Goal: Book appointment/travel/reservation

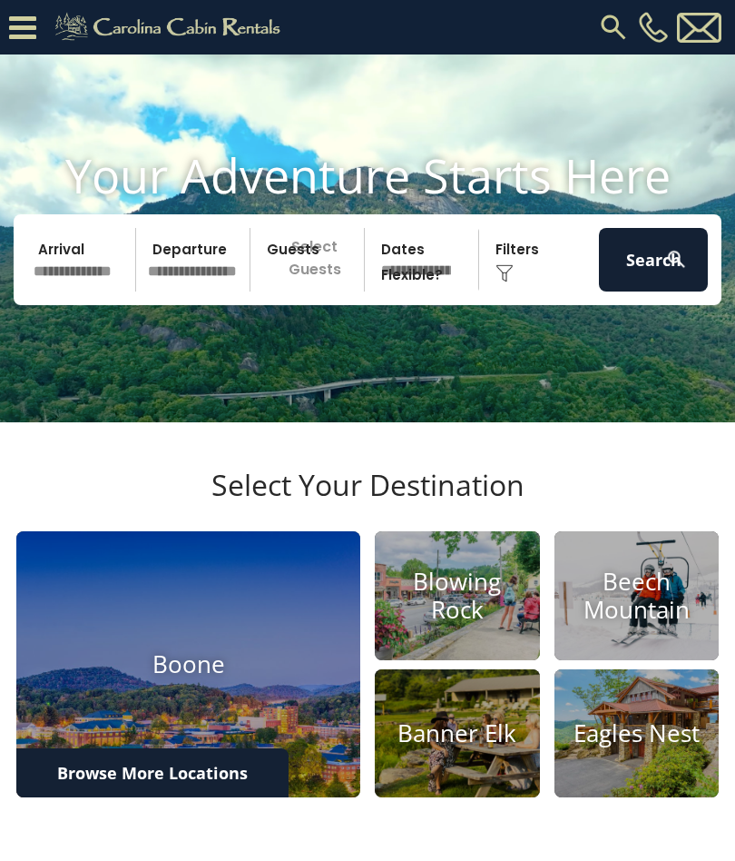
click at [628, 624] on h4 "Beech Mountain" at bounding box center [637, 595] width 165 height 56
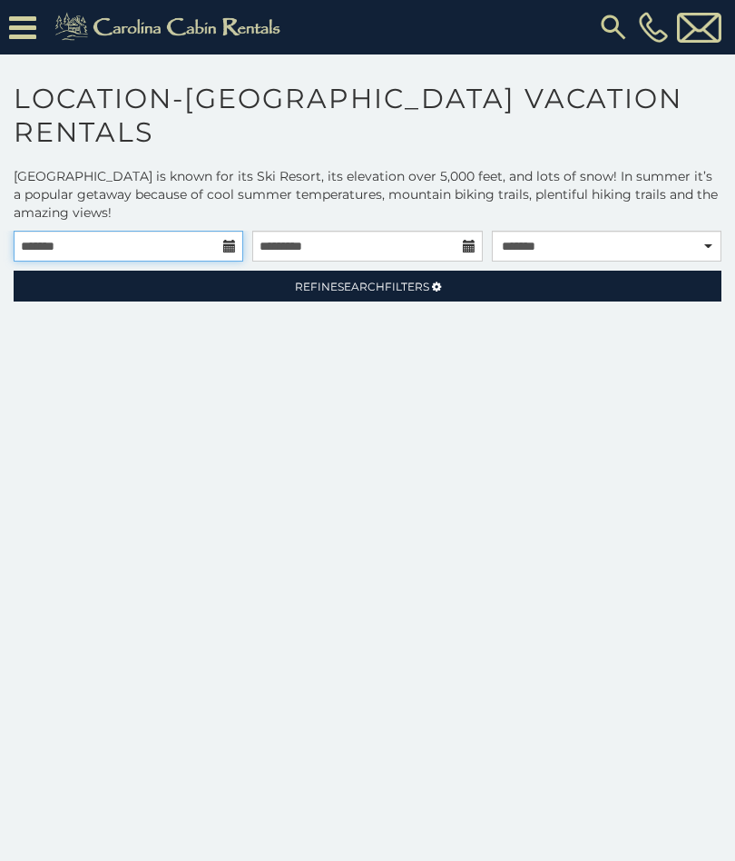
click at [239, 246] on input "text" at bounding box center [129, 246] width 230 height 31
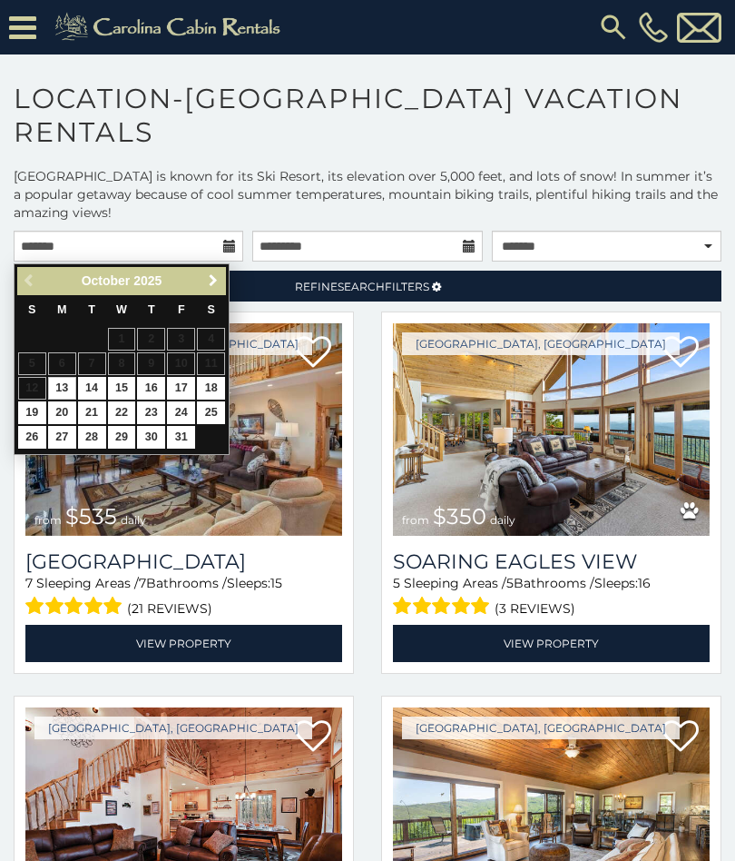
click at [218, 283] on span "Next" at bounding box center [213, 280] width 15 height 15
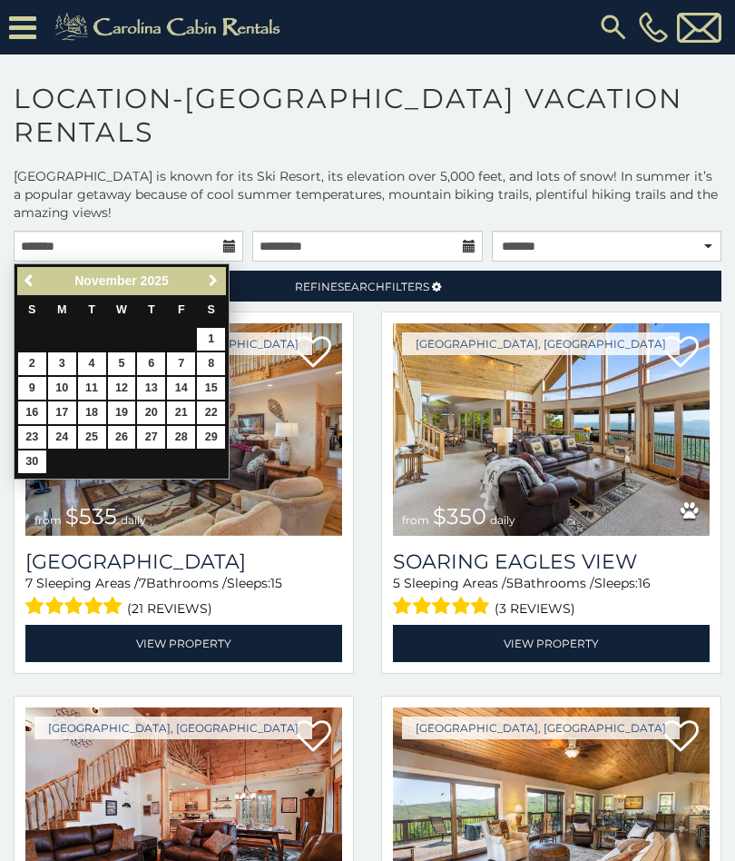
click at [218, 284] on span "Next" at bounding box center [213, 280] width 15 height 15
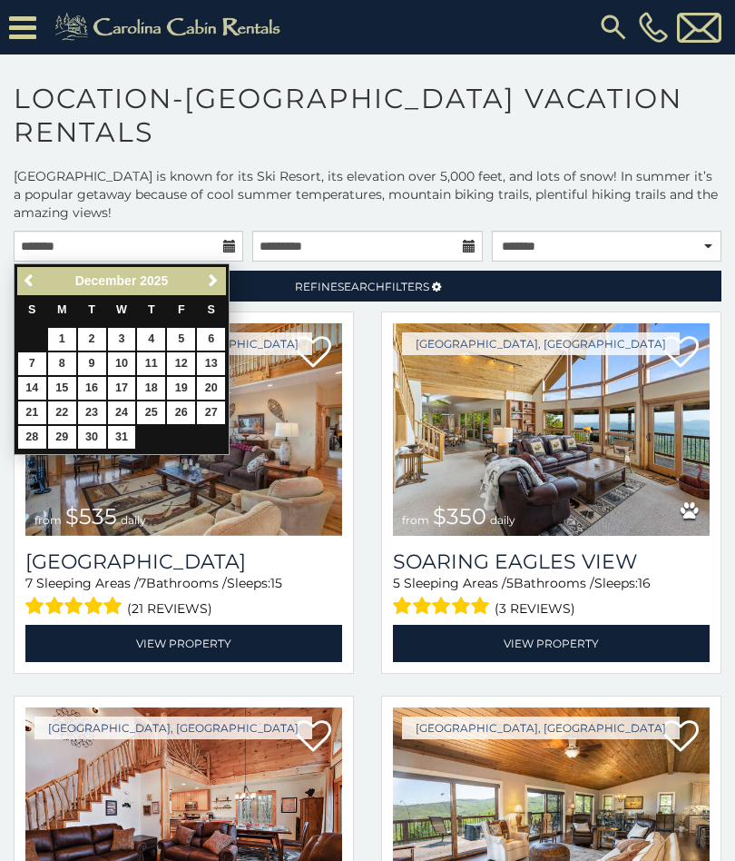
click at [219, 279] on span "Next" at bounding box center [213, 280] width 15 height 15
click at [219, 277] on span "Next" at bounding box center [213, 280] width 15 height 15
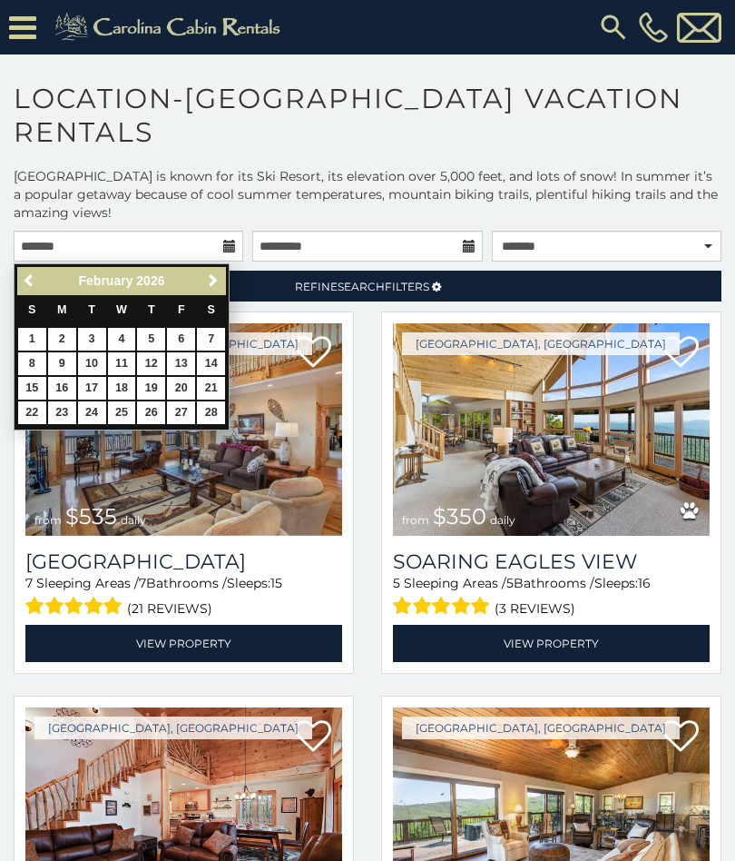
click at [220, 278] on span "Next" at bounding box center [213, 280] width 15 height 15
click at [222, 276] on link "Next" at bounding box center [213, 281] width 23 height 23
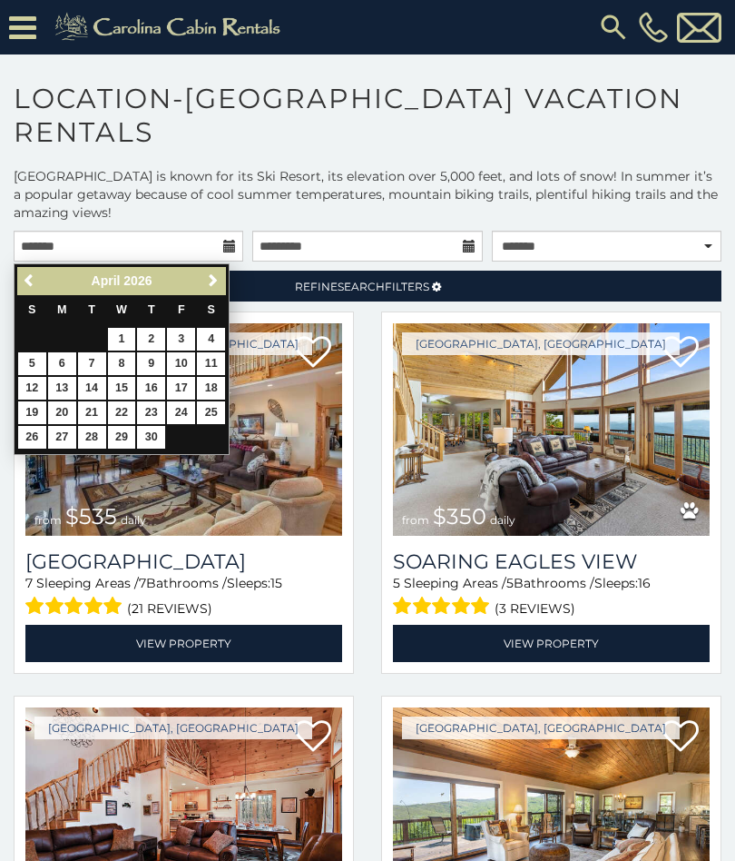
click at [221, 278] on link "Next" at bounding box center [213, 281] width 23 height 23
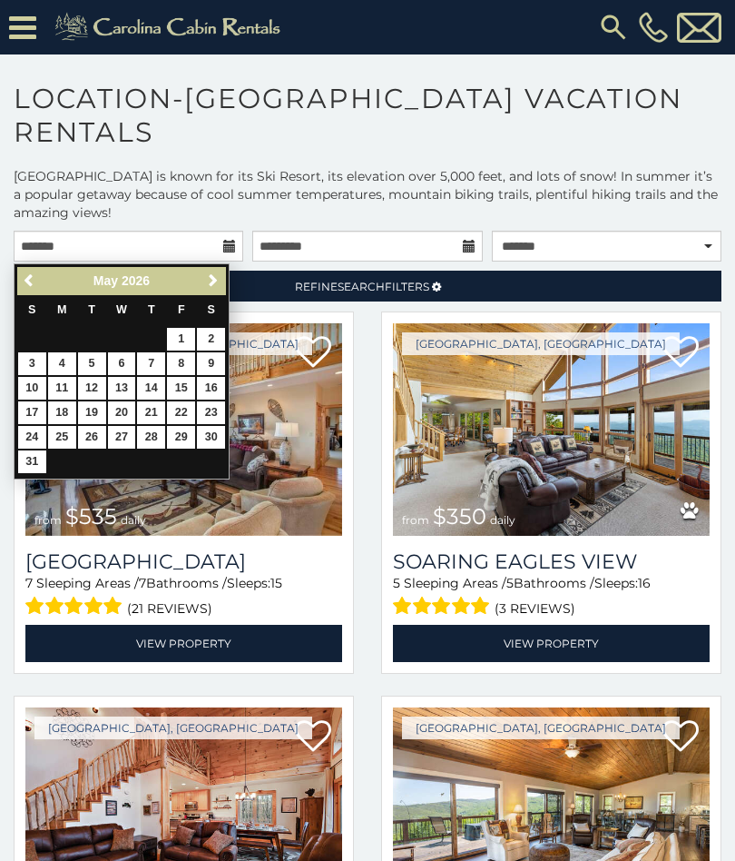
click at [222, 283] on link "Next" at bounding box center [213, 281] width 23 height 23
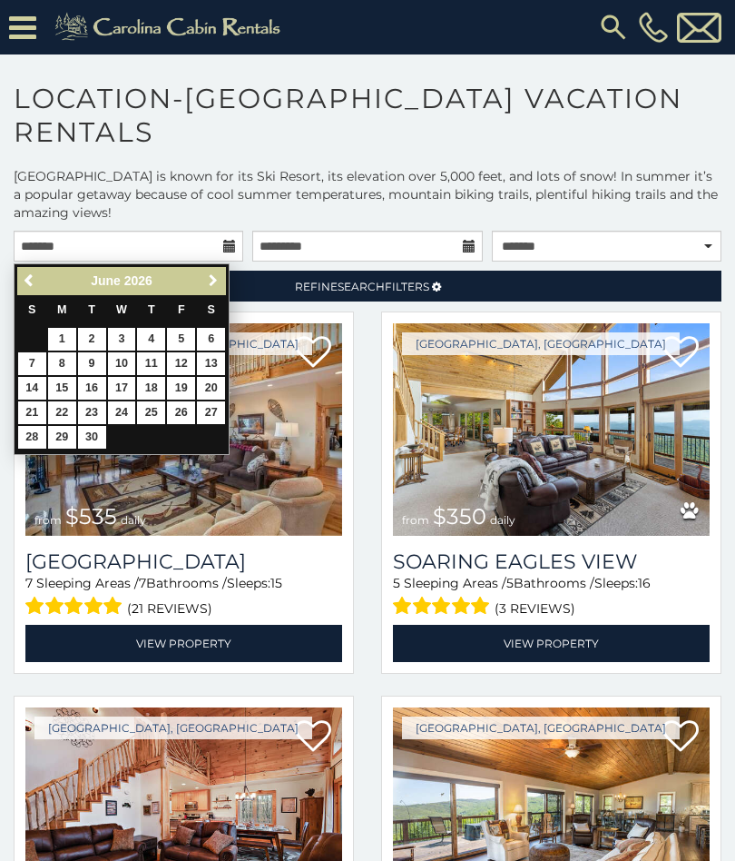
click at [218, 280] on span "Next" at bounding box center [213, 280] width 15 height 15
click at [216, 280] on span "Next" at bounding box center [213, 280] width 15 height 15
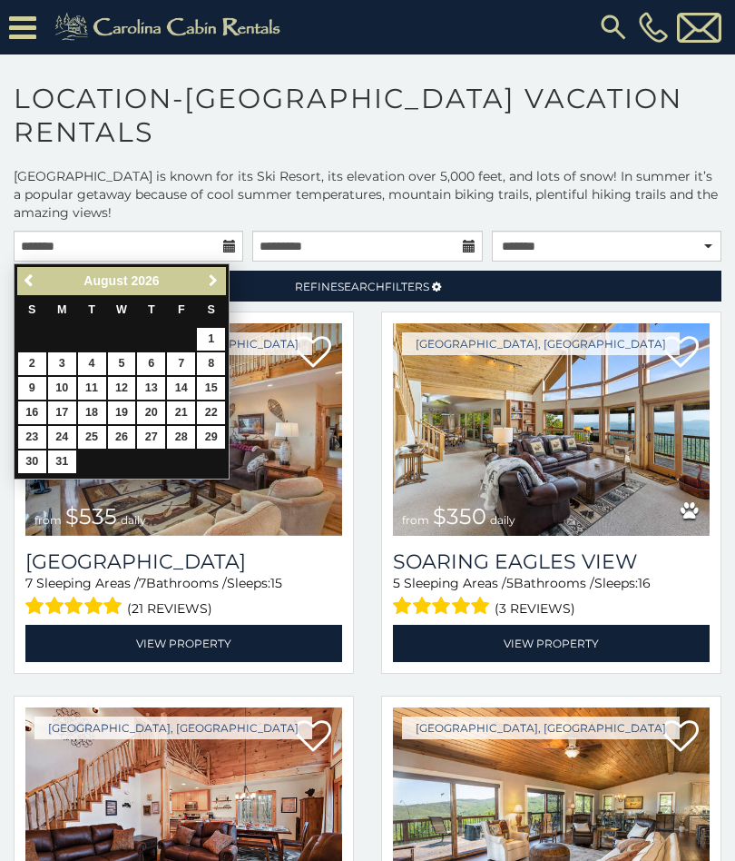
click at [218, 274] on span "Next" at bounding box center [213, 280] width 15 height 15
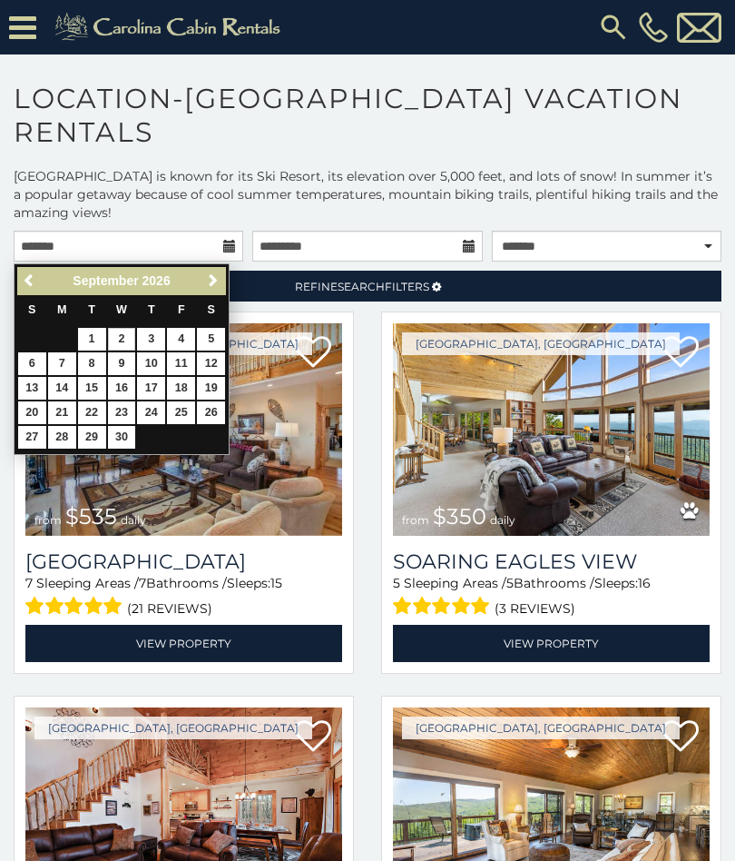
click at [130, 343] on link "2" at bounding box center [122, 339] width 28 height 23
type input "**********"
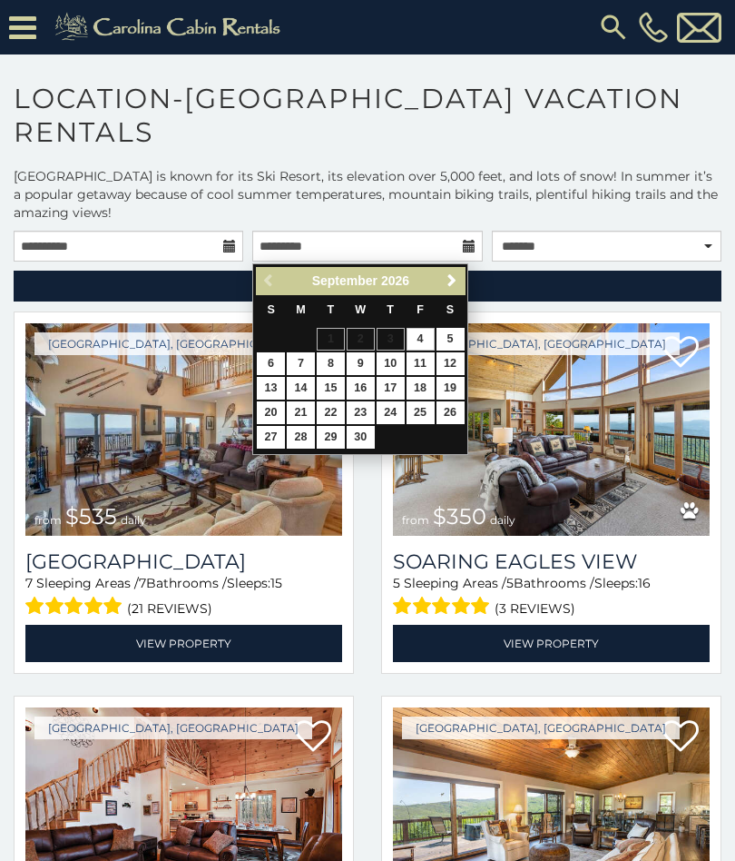
click at [304, 367] on link "7" at bounding box center [301, 363] width 28 height 23
type input "**********"
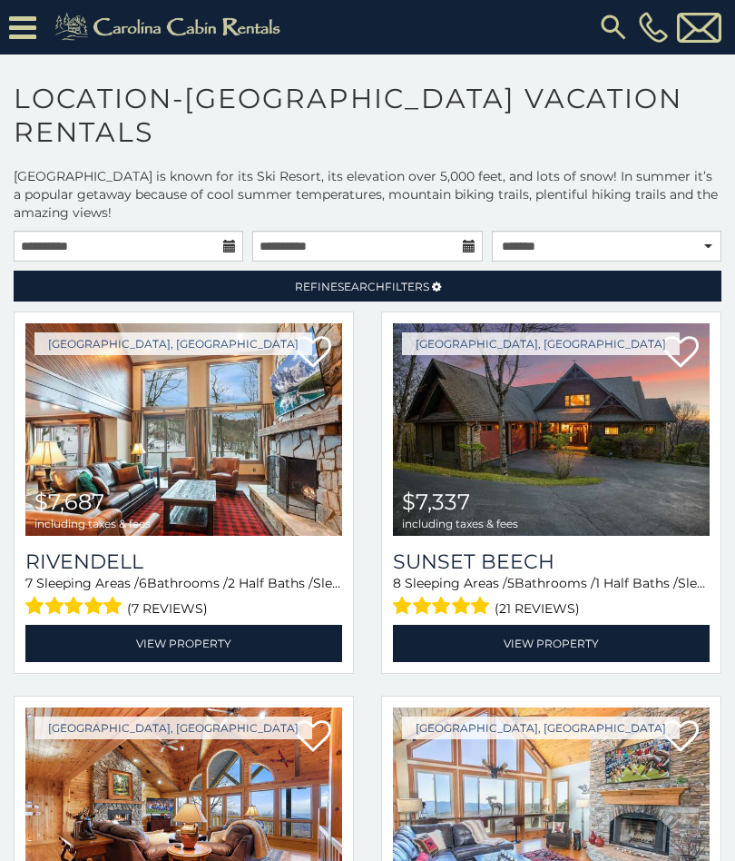
click at [388, 292] on span "Refine Search Filters" at bounding box center [362, 287] width 134 height 14
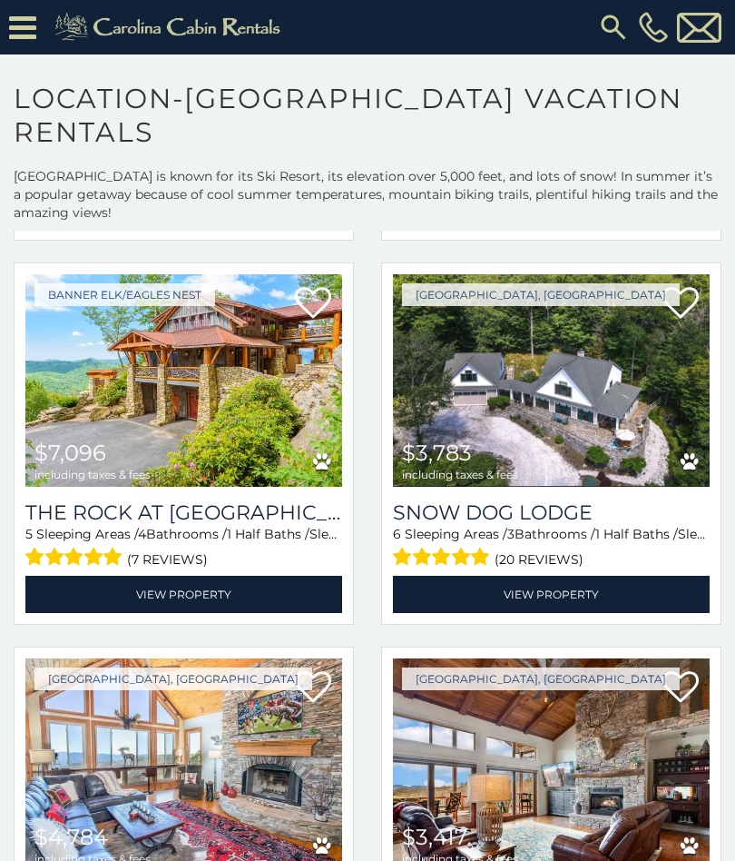
scroll to position [1107, 0]
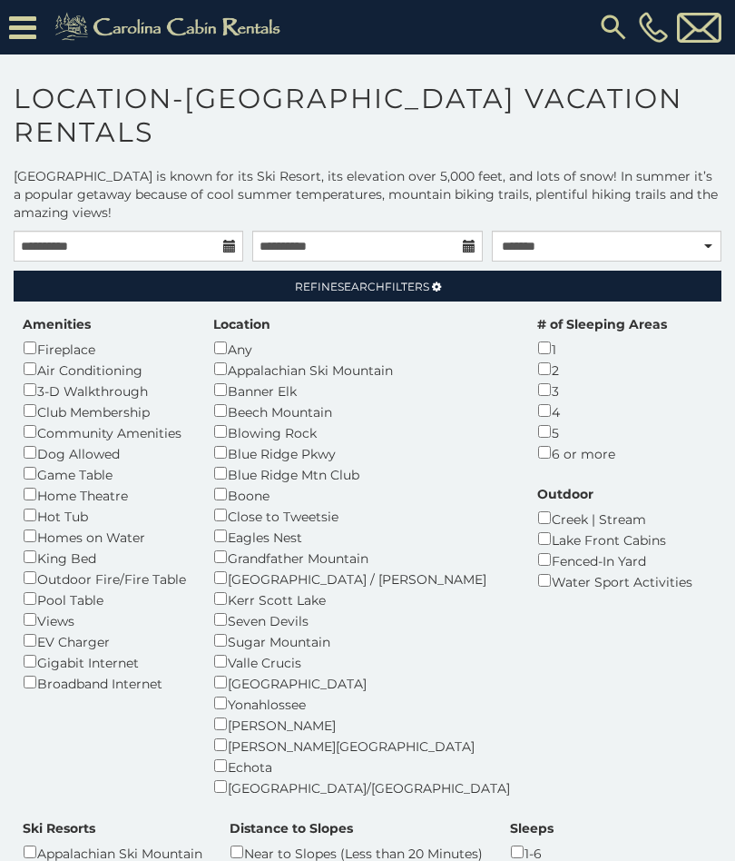
click at [404, 289] on span "Refine Search Filters" at bounding box center [362, 287] width 134 height 14
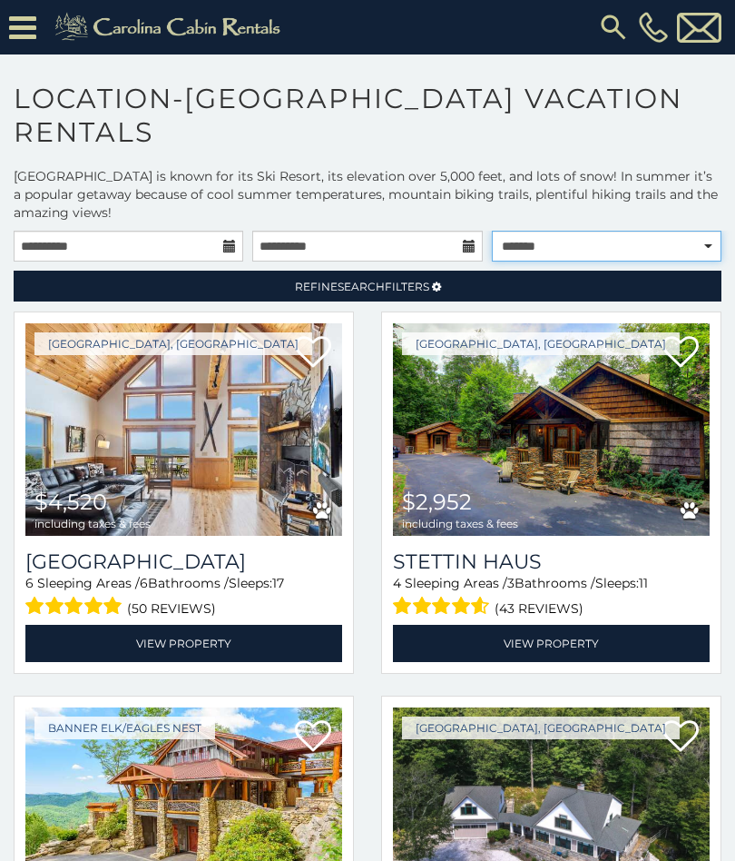
click at [688, 233] on select "**********" at bounding box center [607, 246] width 230 height 31
click at [721, 258] on select "**********" at bounding box center [607, 246] width 230 height 31
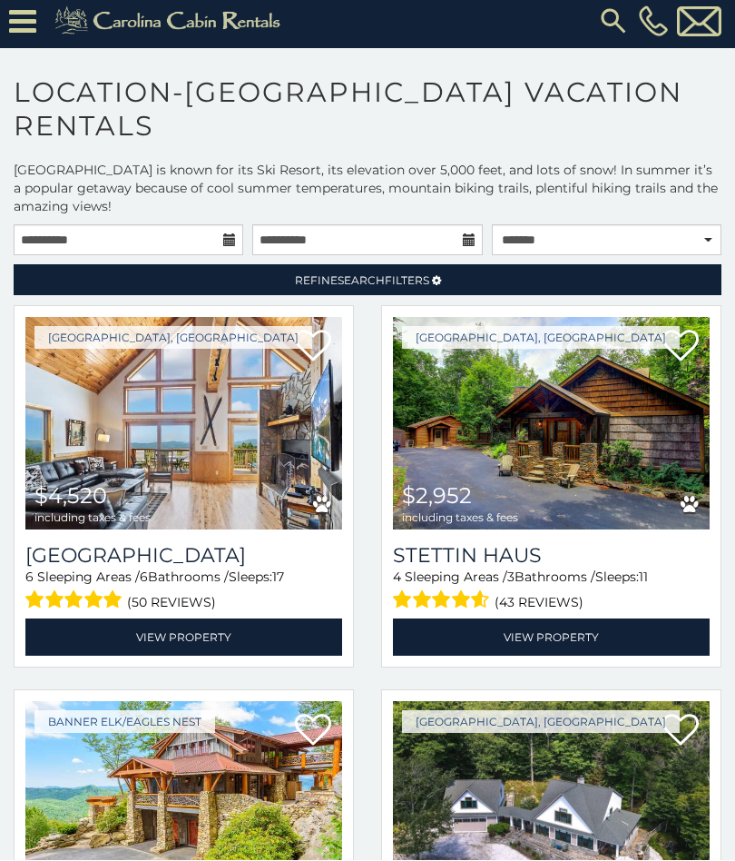
click at [34, 26] on icon at bounding box center [22, 22] width 27 height 32
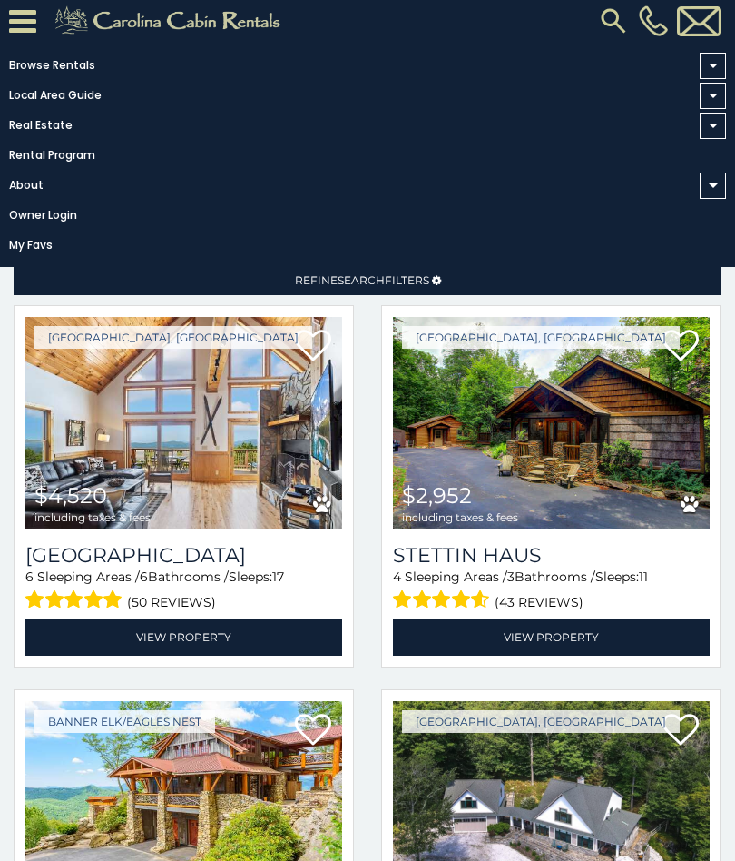
click at [379, 376] on div "Beech Mountain, NC $2,952 including taxes & fees Stettin Haus 4 Sleeping Areas …" at bounding box center [552, 491] width 368 height 373
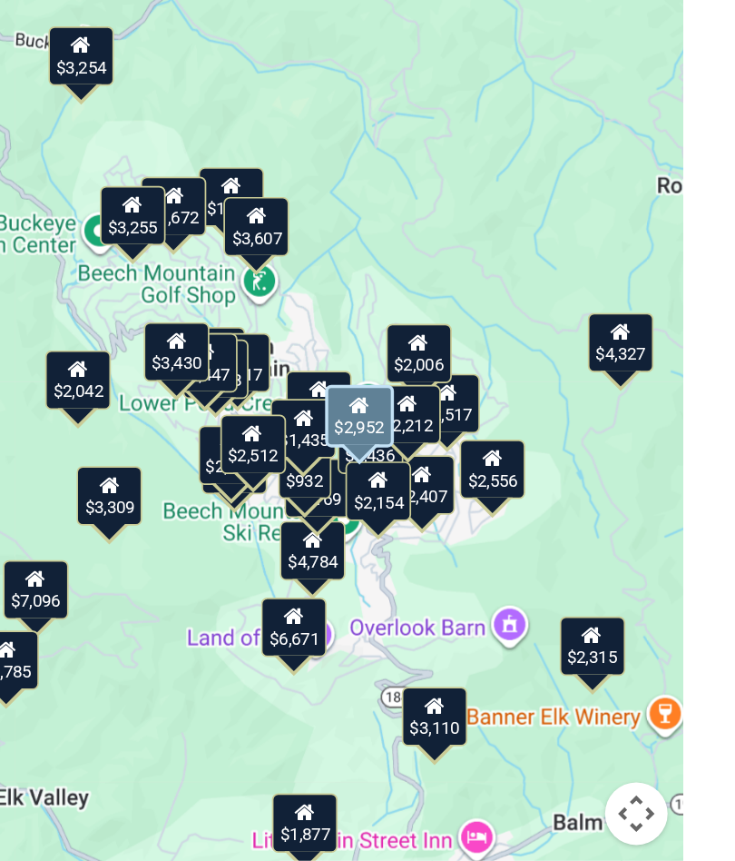
scroll to position [725, 0]
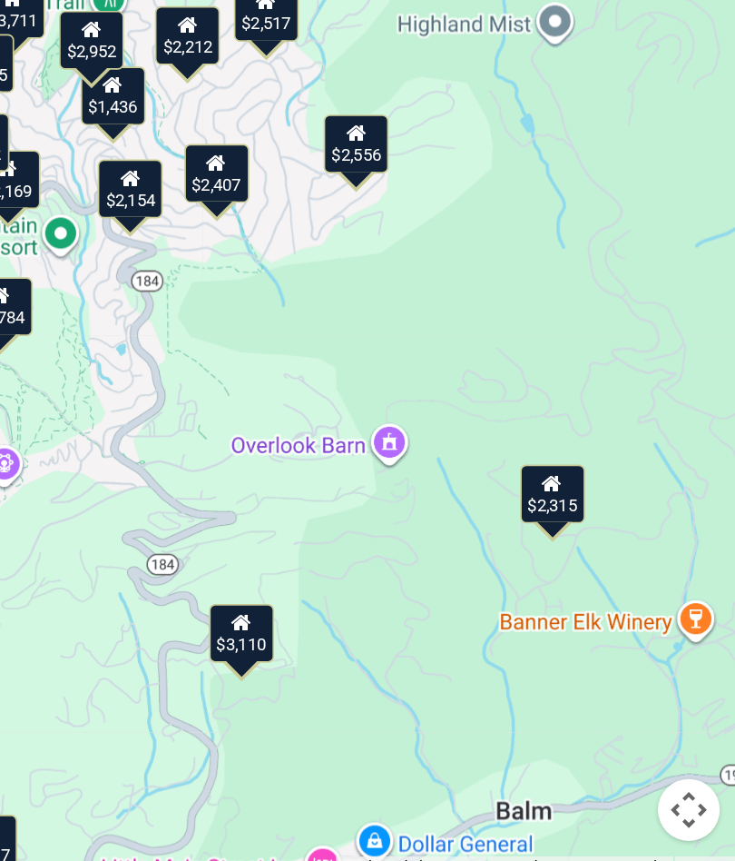
click at [427, 710] on div "$3,110" at bounding box center [446, 727] width 38 height 34
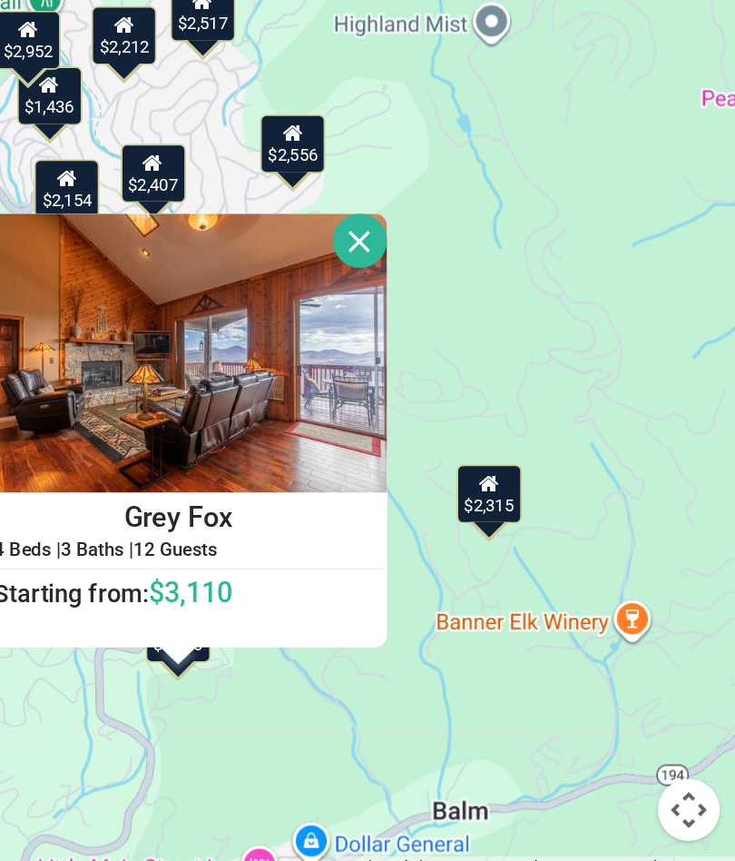
scroll to position [724, 0]
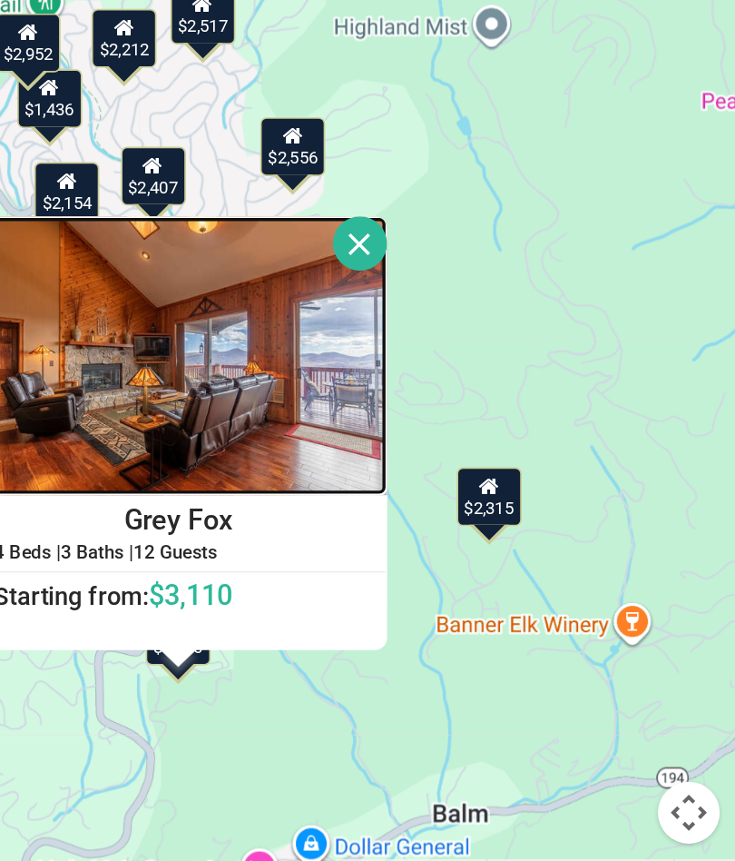
click at [310, 482] on img at bounding box center [408, 563] width 245 height 163
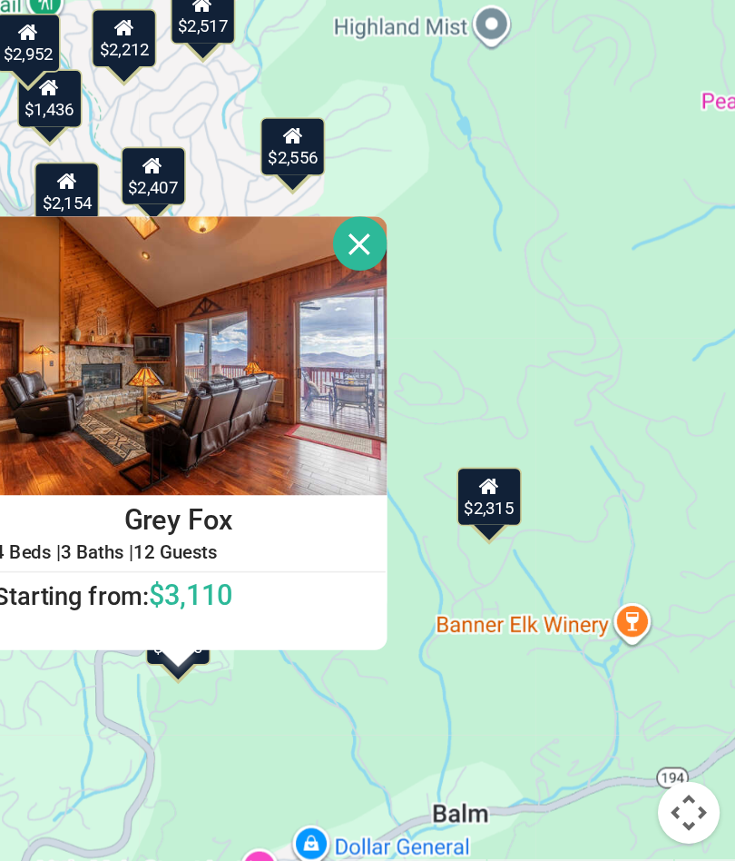
click at [499, 482] on button "Close" at bounding box center [515, 498] width 32 height 32
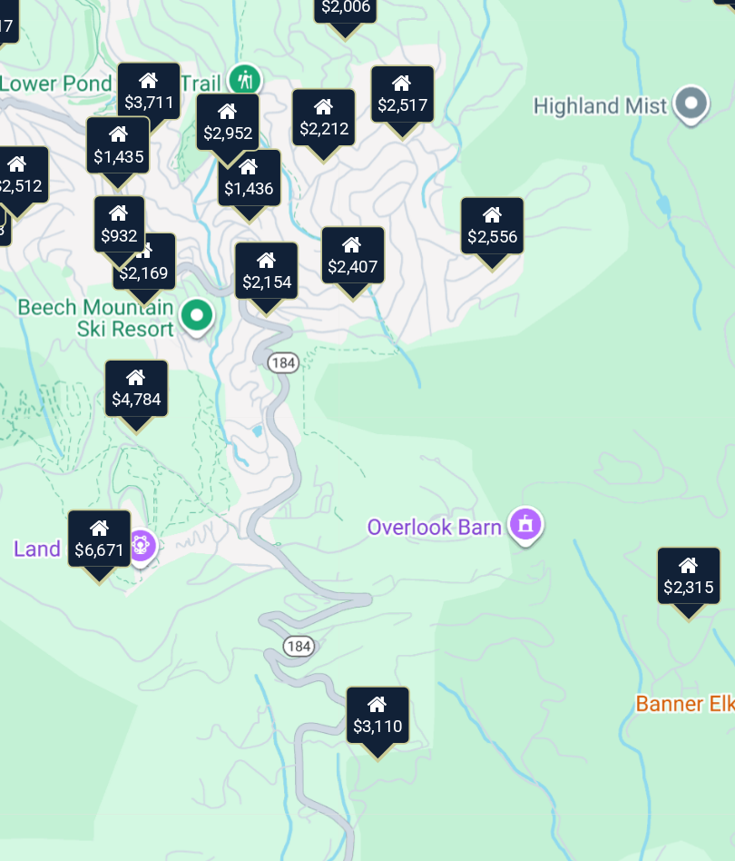
click at [338, 455] on icon at bounding box center [344, 461] width 12 height 13
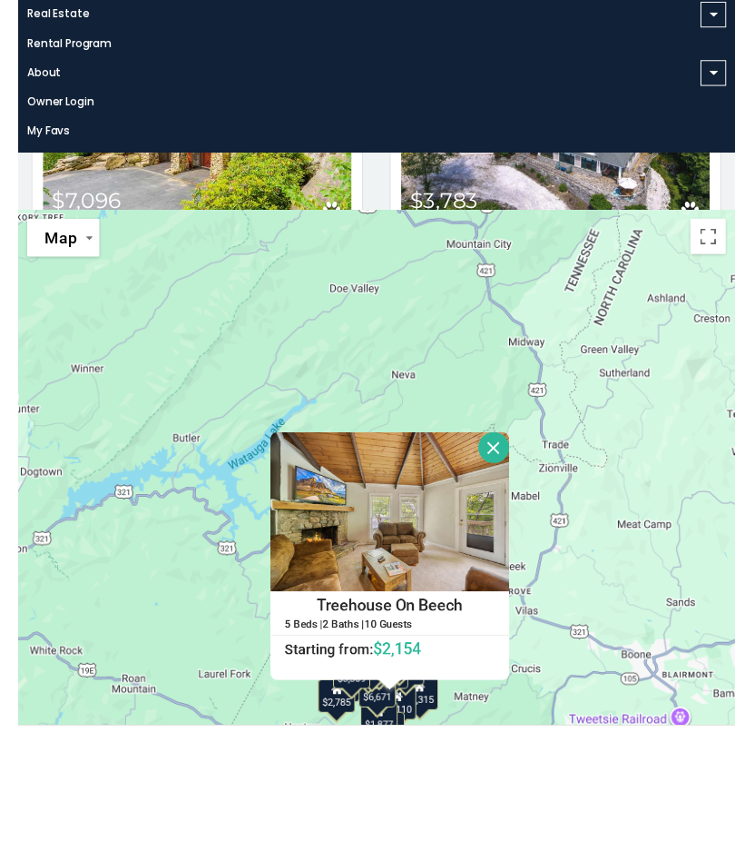
scroll to position [737, 0]
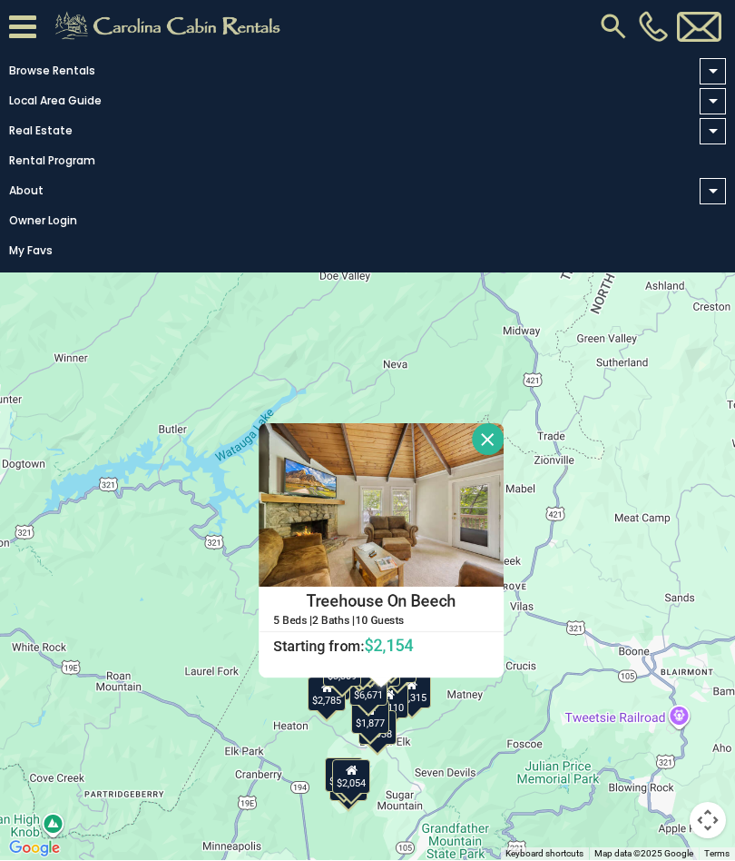
click at [504, 439] on button "Close" at bounding box center [488, 440] width 32 height 32
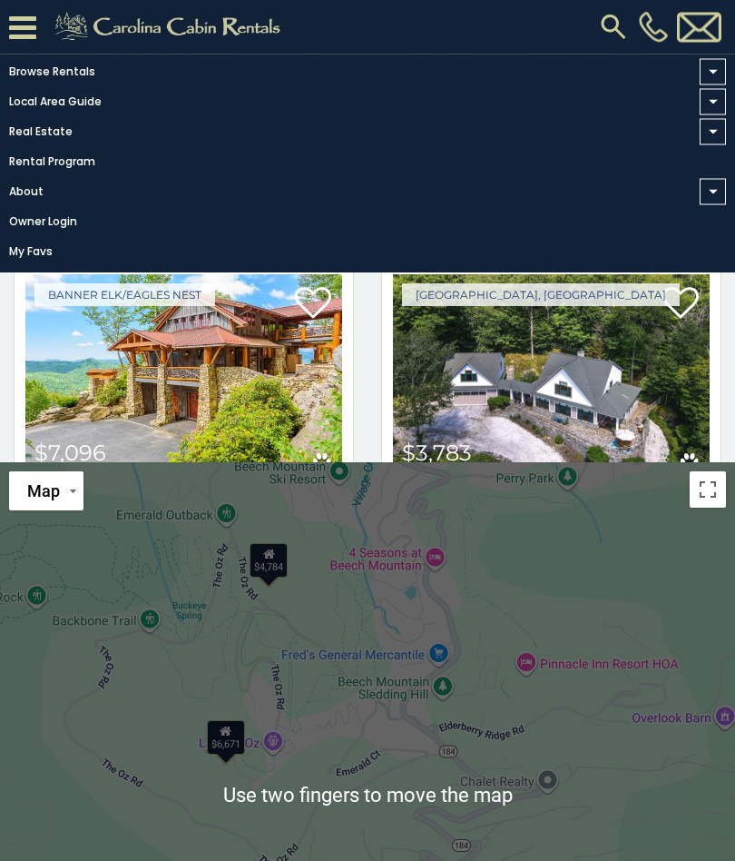
scroll to position [471, 0]
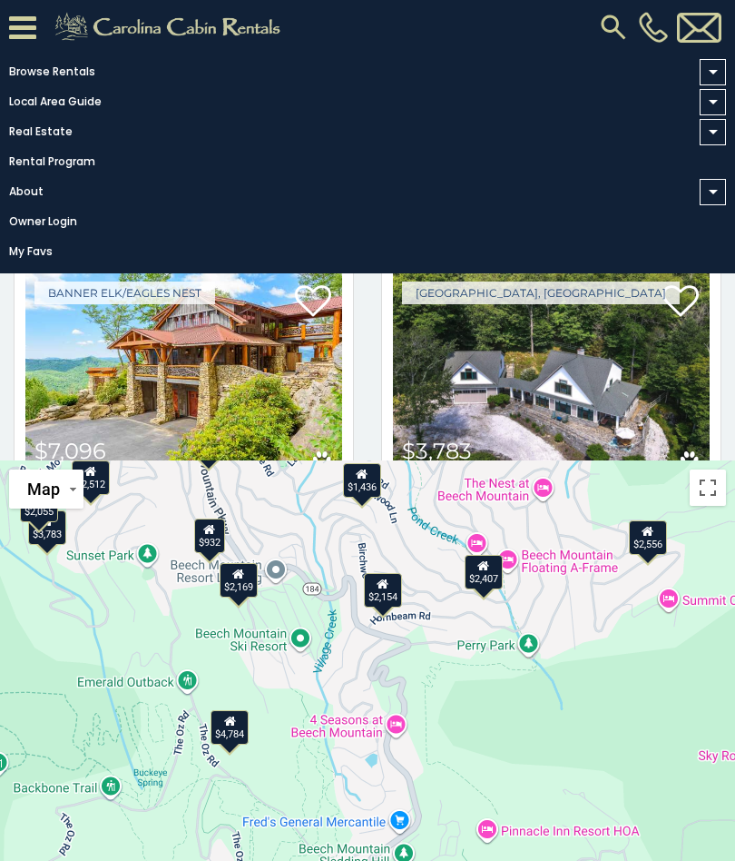
click at [385, 592] on div "$2,154" at bounding box center [383, 590] width 38 height 34
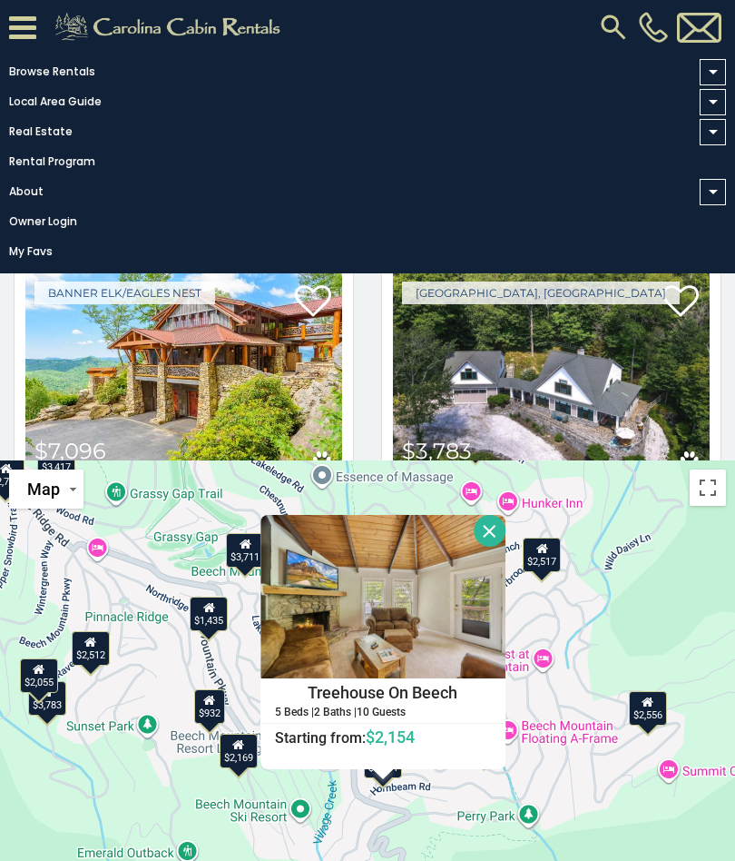
click at [506, 536] on button "Close" at bounding box center [490, 531] width 32 height 32
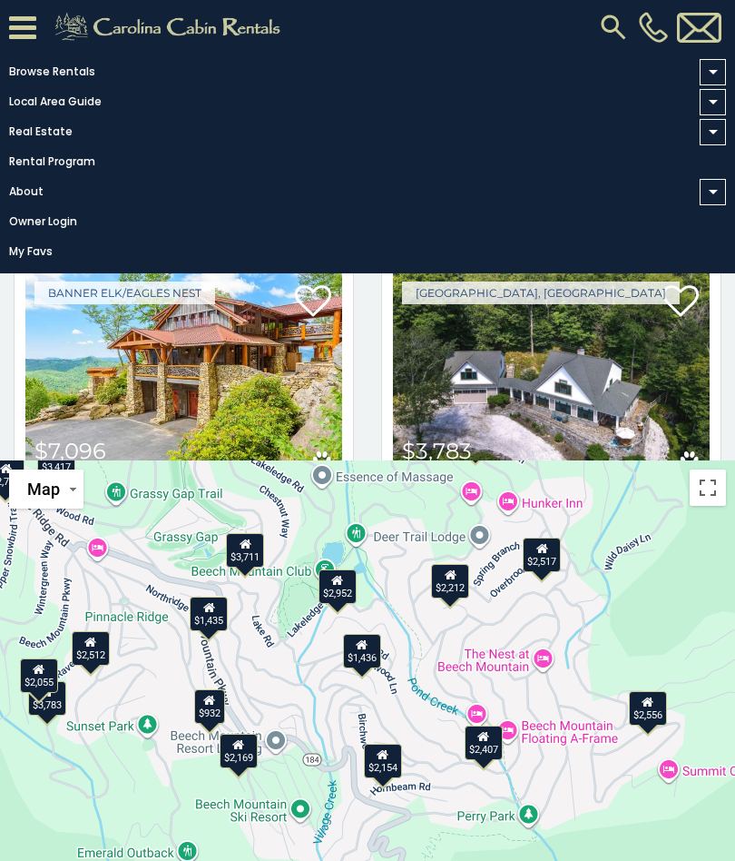
click at [240, 753] on div "$2,169" at bounding box center [239, 750] width 38 height 34
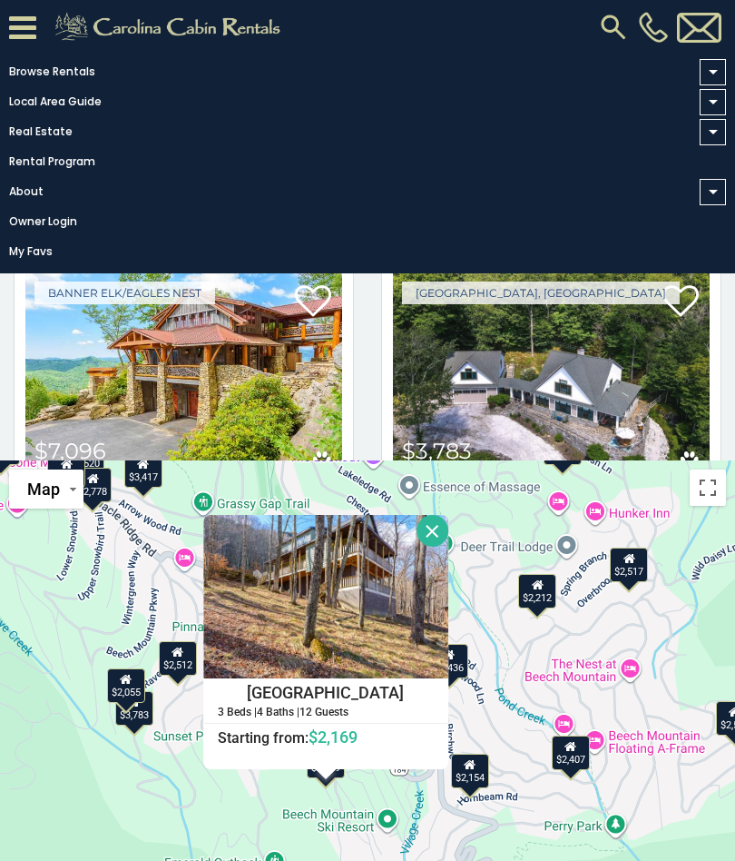
click at [381, 687] on h4 "Slopeside Lodge" at bounding box center [325, 692] width 243 height 27
click at [448, 539] on button "Close" at bounding box center [433, 531] width 32 height 32
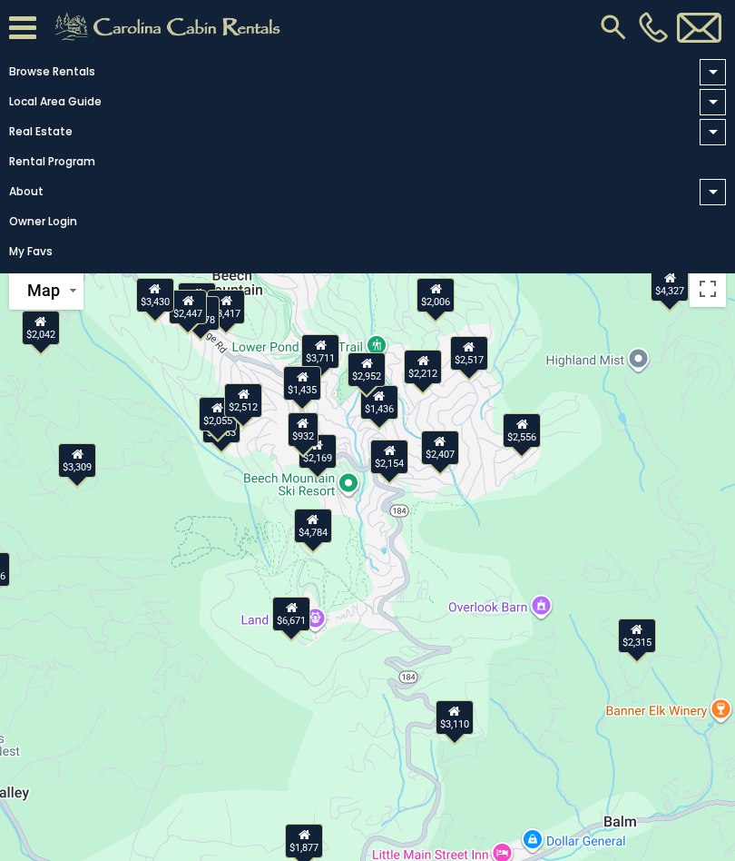
scroll to position [658, 0]
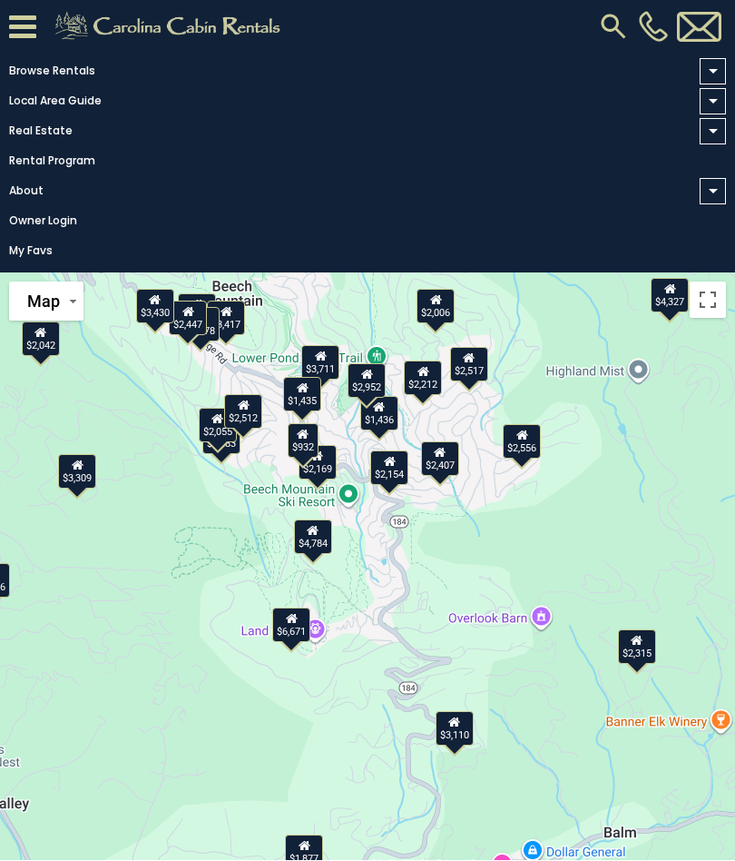
click at [284, 608] on div "$6,671" at bounding box center [291, 625] width 38 height 34
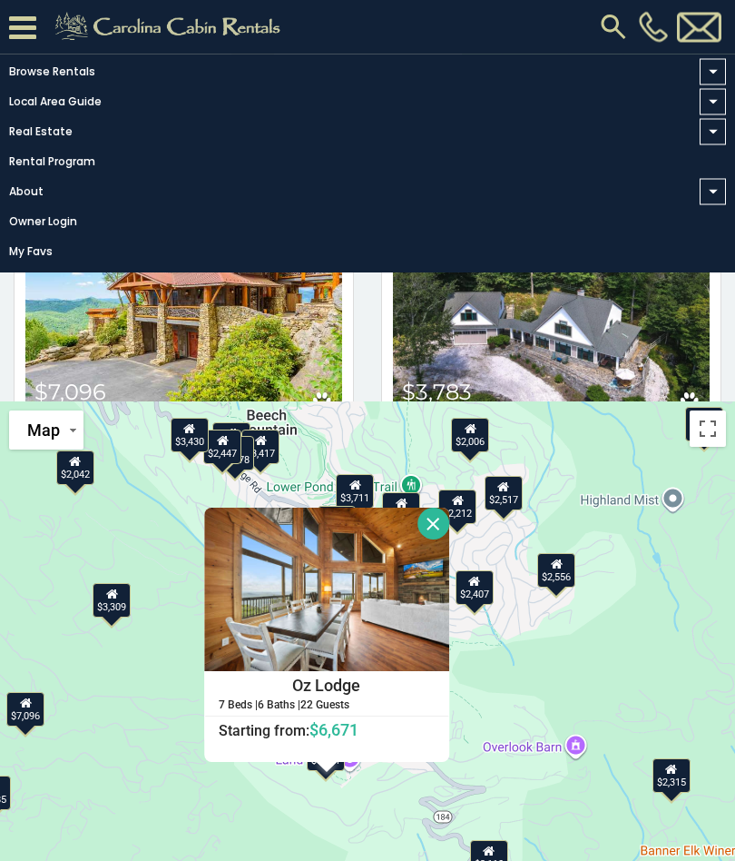
scroll to position [516, 0]
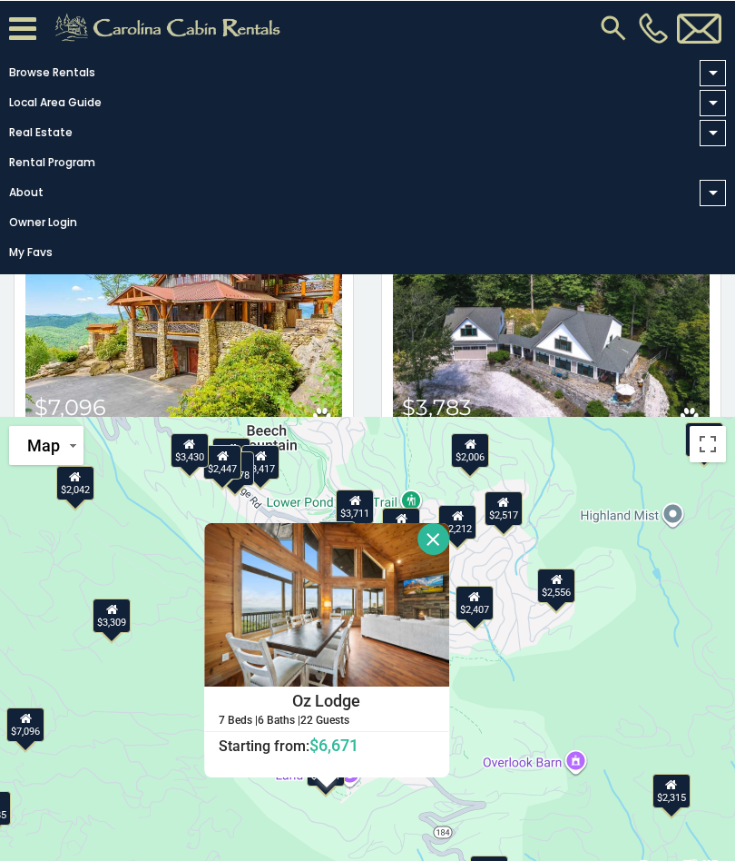
click at [328, 707] on h4 "Oz Lodge" at bounding box center [326, 699] width 243 height 27
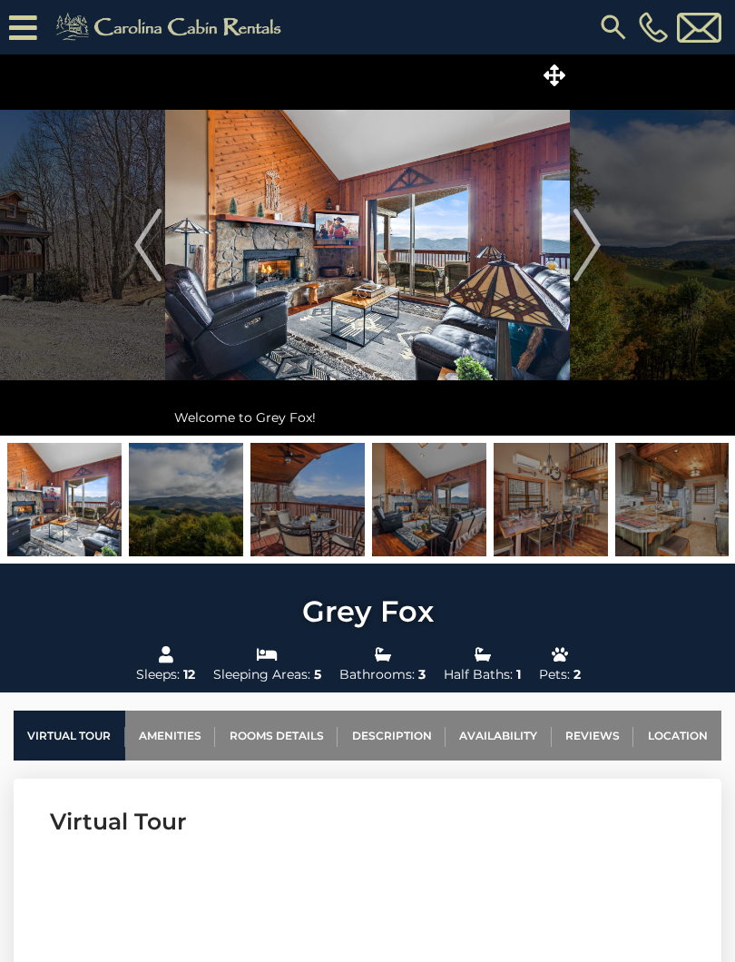
click at [595, 241] on img "Next" at bounding box center [587, 245] width 27 height 73
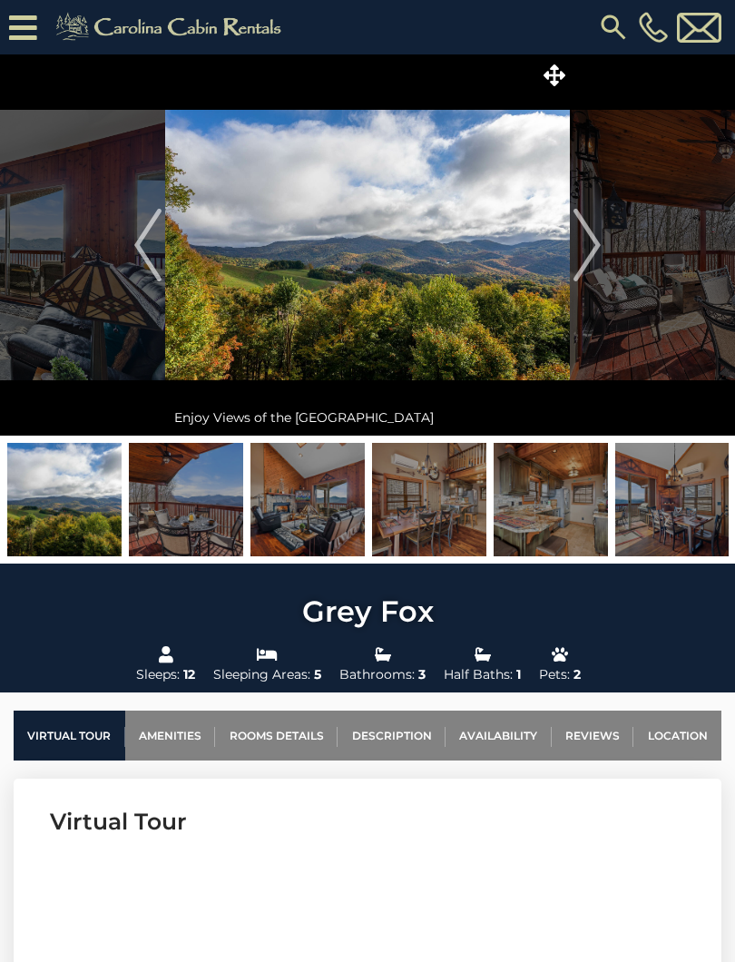
click at [585, 257] on img "Next" at bounding box center [587, 245] width 27 height 73
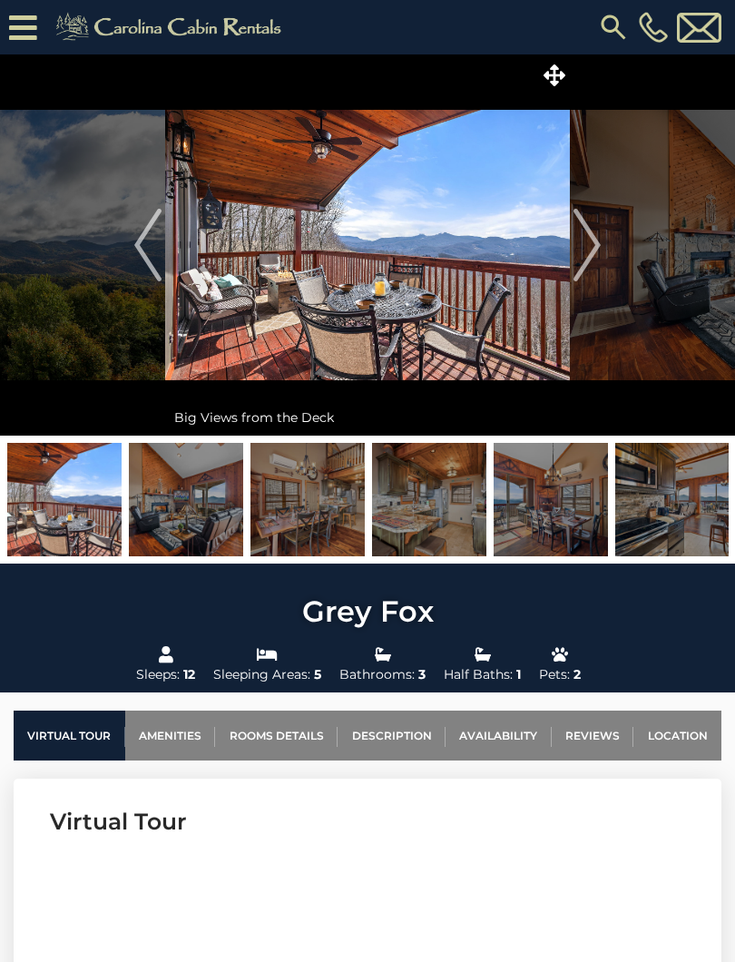
click at [588, 254] on img "Next" at bounding box center [587, 245] width 27 height 73
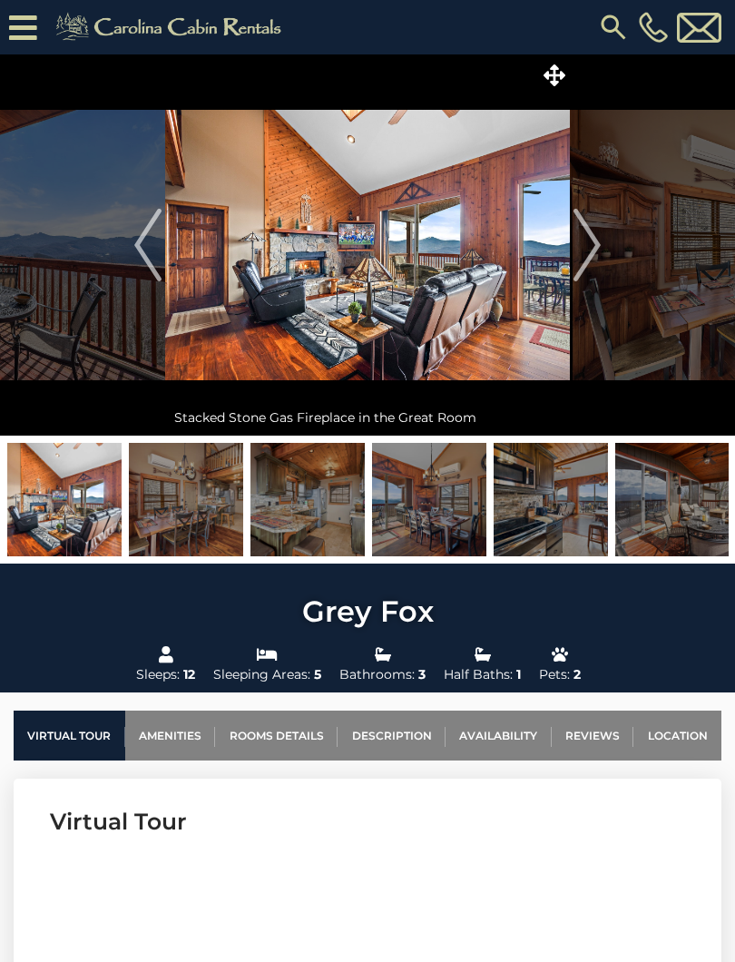
click at [595, 254] on img "Next" at bounding box center [587, 245] width 27 height 73
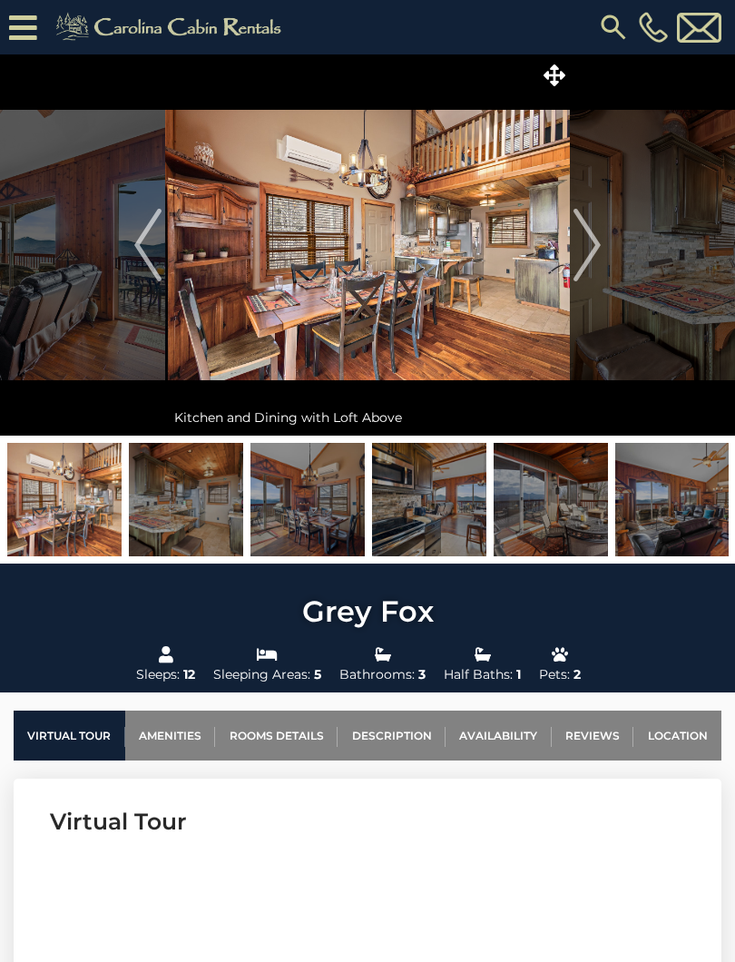
click at [596, 248] on img "Next" at bounding box center [587, 245] width 27 height 73
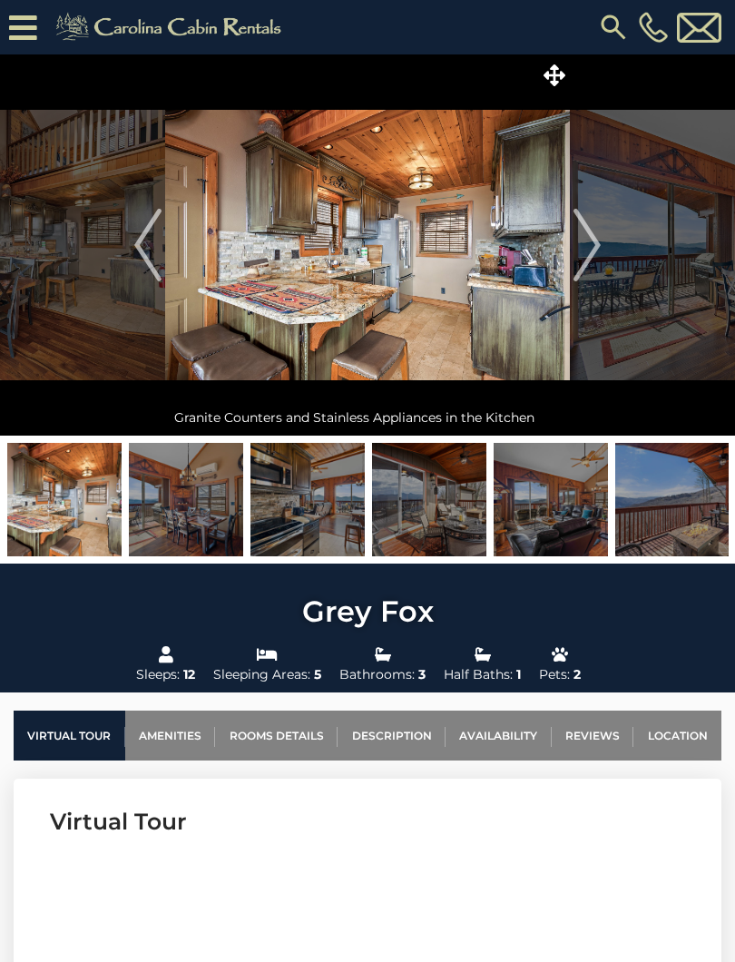
click at [598, 242] on img "Next" at bounding box center [587, 245] width 27 height 73
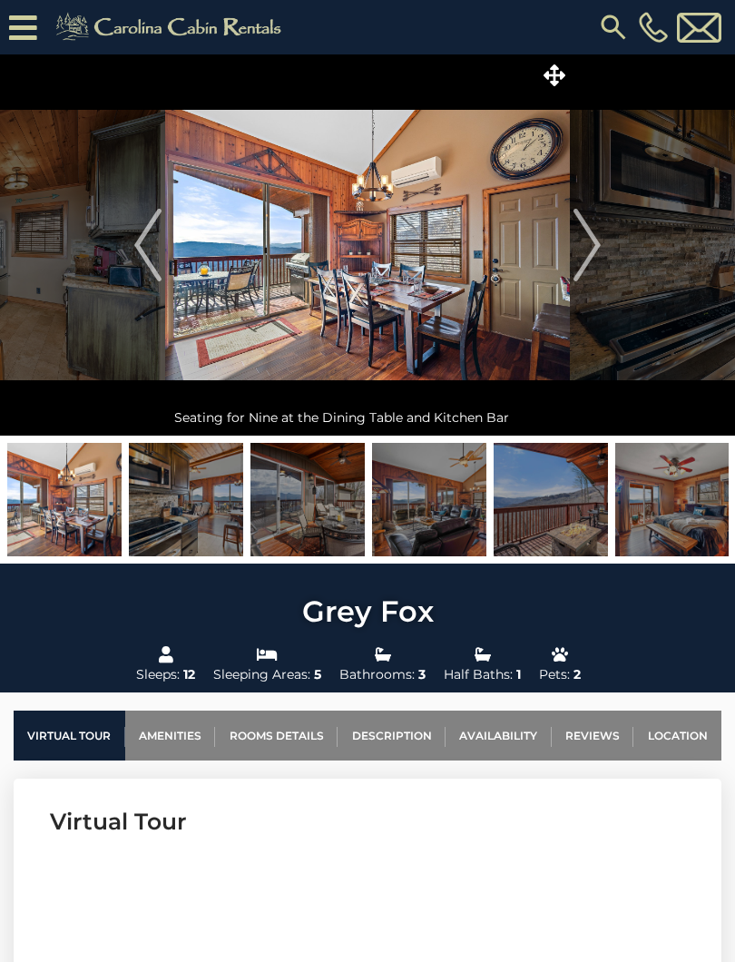
click at [583, 252] on img "Next" at bounding box center [587, 245] width 27 height 73
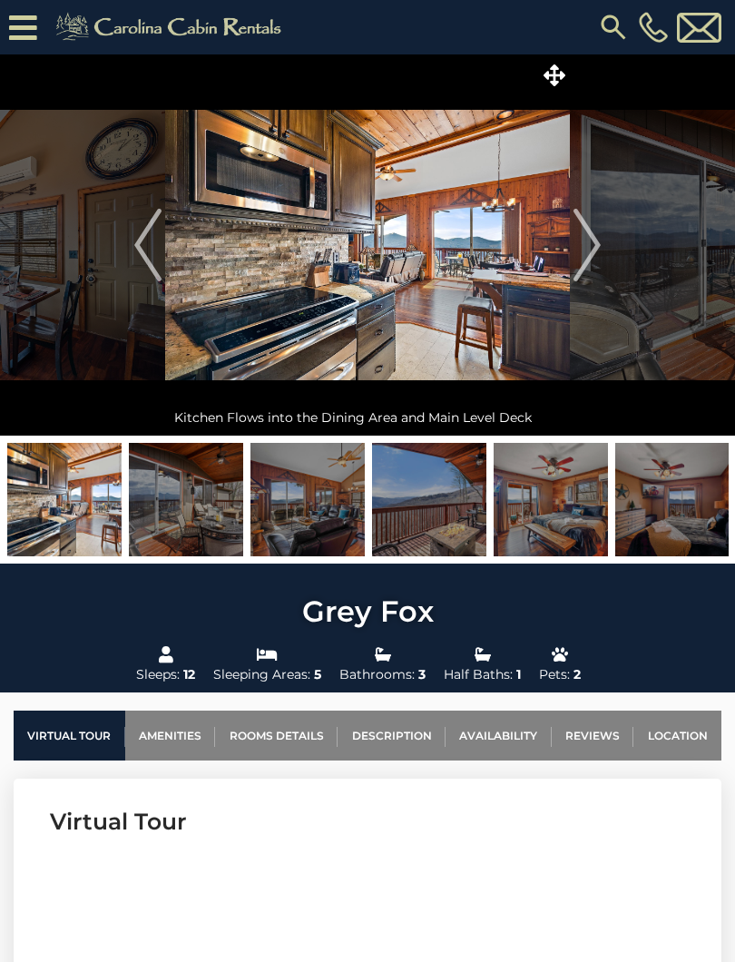
click at [594, 250] on img "Next" at bounding box center [587, 245] width 27 height 73
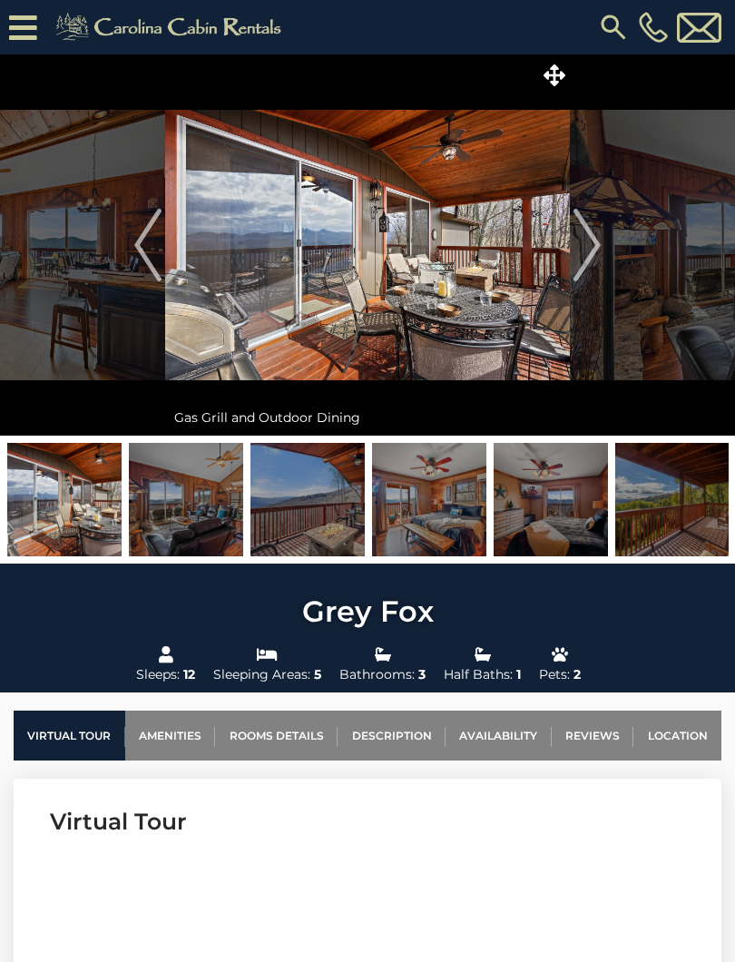
click at [593, 251] on img "Next" at bounding box center [587, 245] width 27 height 73
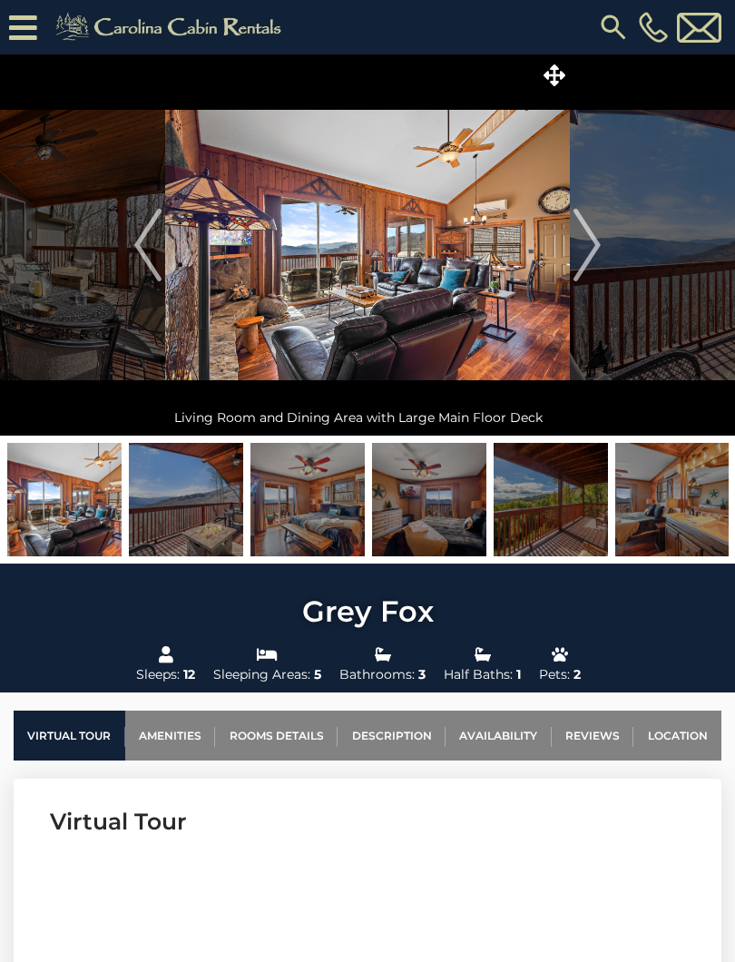
click at [593, 252] on img "Next" at bounding box center [587, 245] width 27 height 73
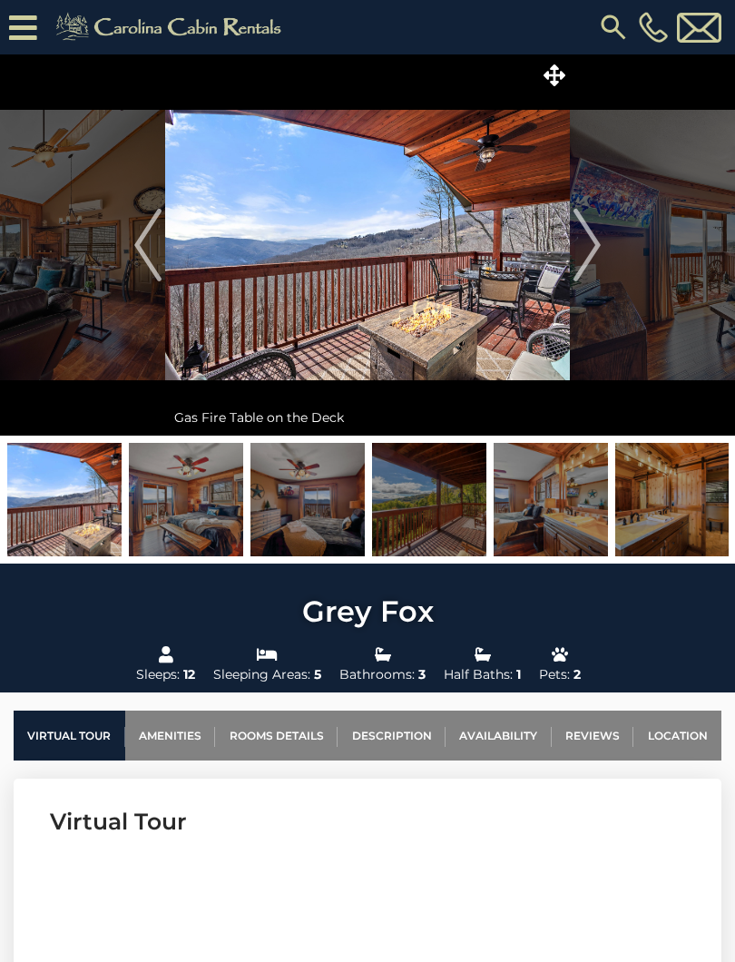
click at [586, 254] on img "Next" at bounding box center [587, 245] width 27 height 73
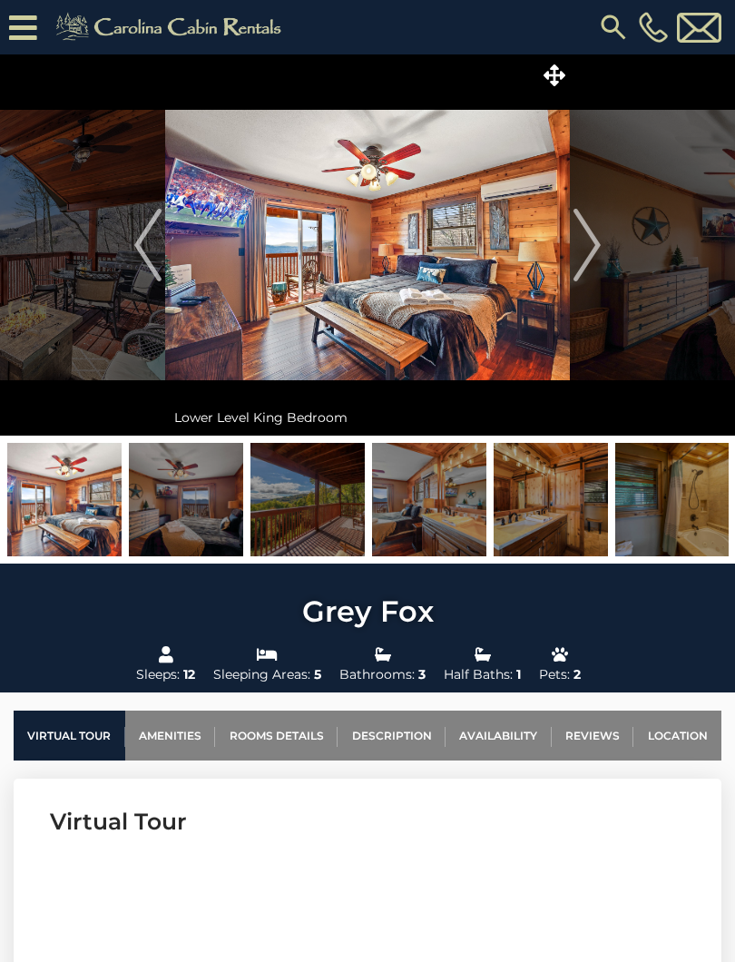
click at [594, 250] on img "Next" at bounding box center [587, 245] width 27 height 73
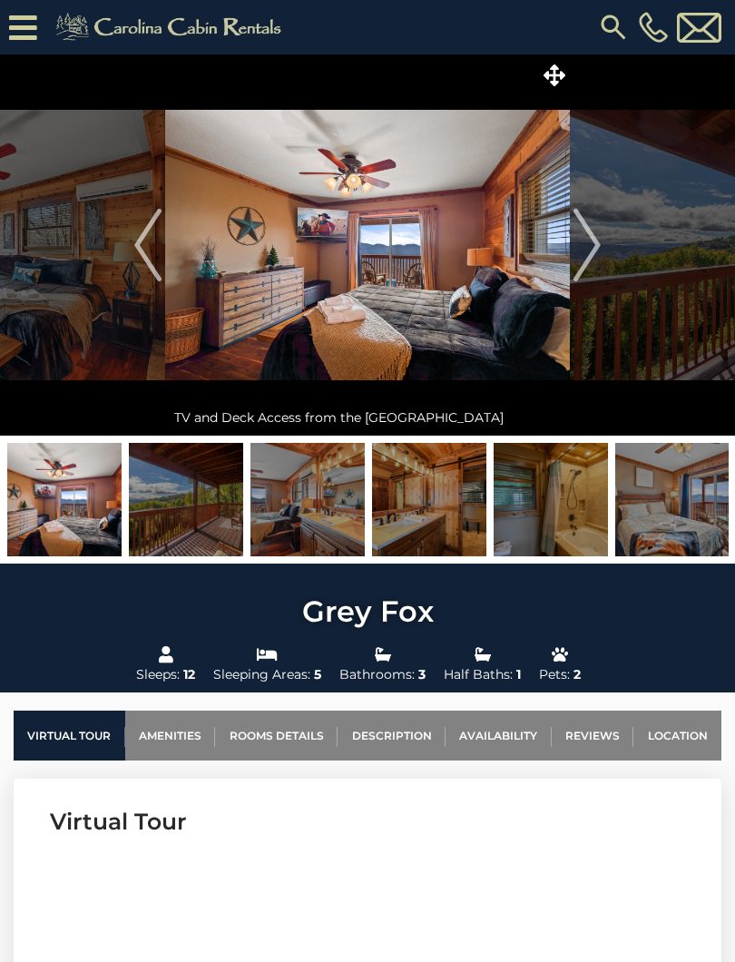
click at [595, 246] on img "Next" at bounding box center [587, 245] width 27 height 73
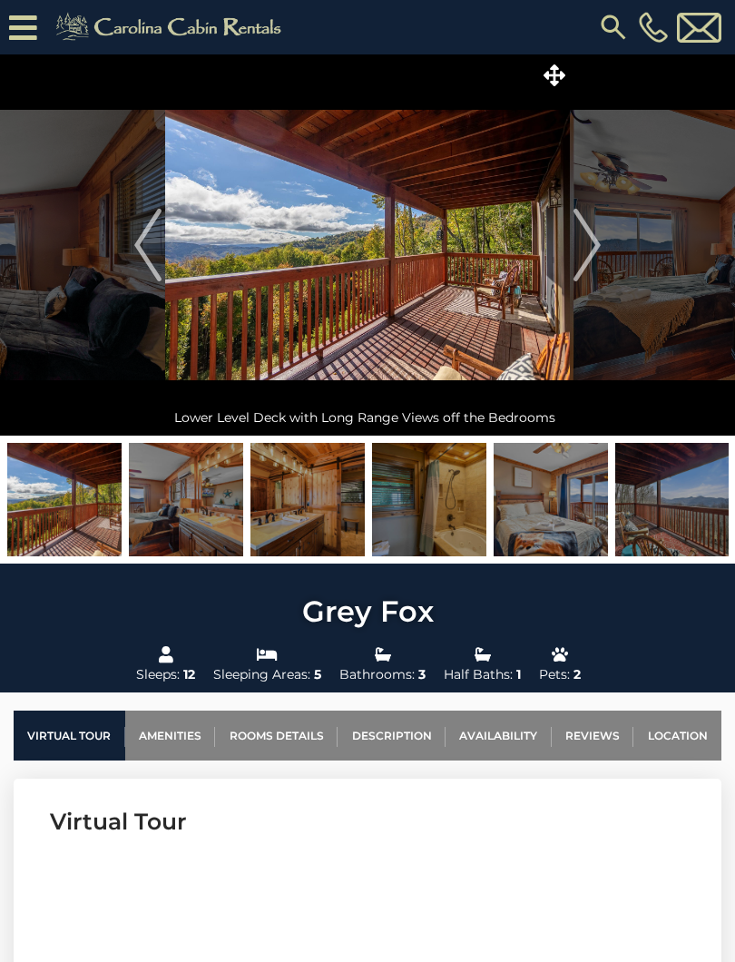
click at [587, 247] on img "Next" at bounding box center [587, 245] width 27 height 73
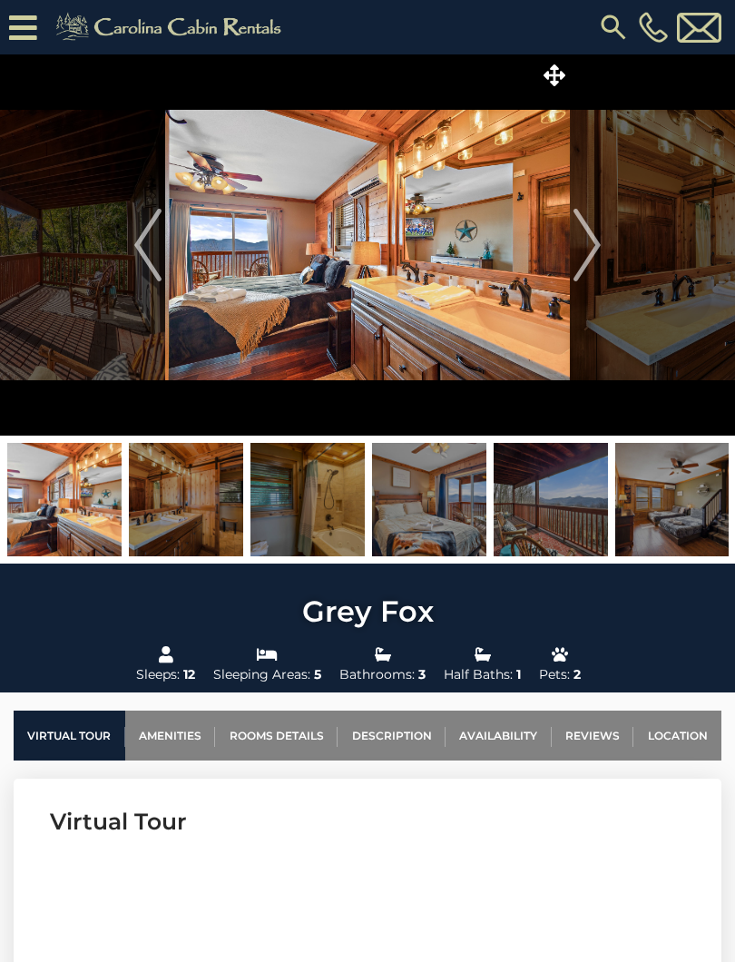
click at [595, 251] on img "Next" at bounding box center [587, 245] width 27 height 73
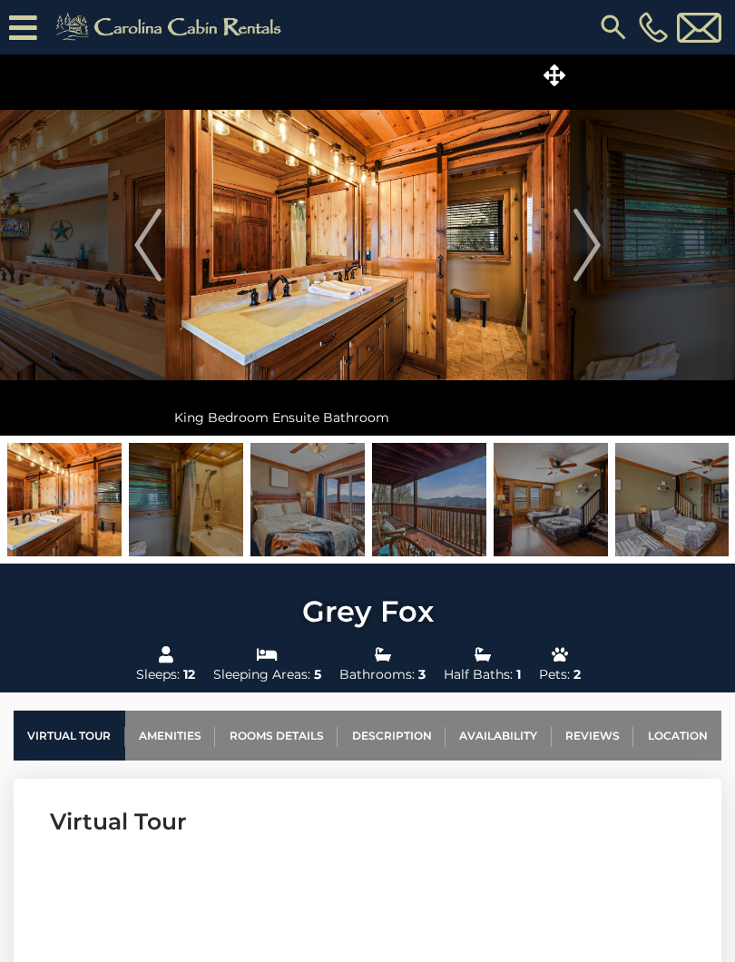
click at [599, 246] on img "Next" at bounding box center [587, 245] width 27 height 73
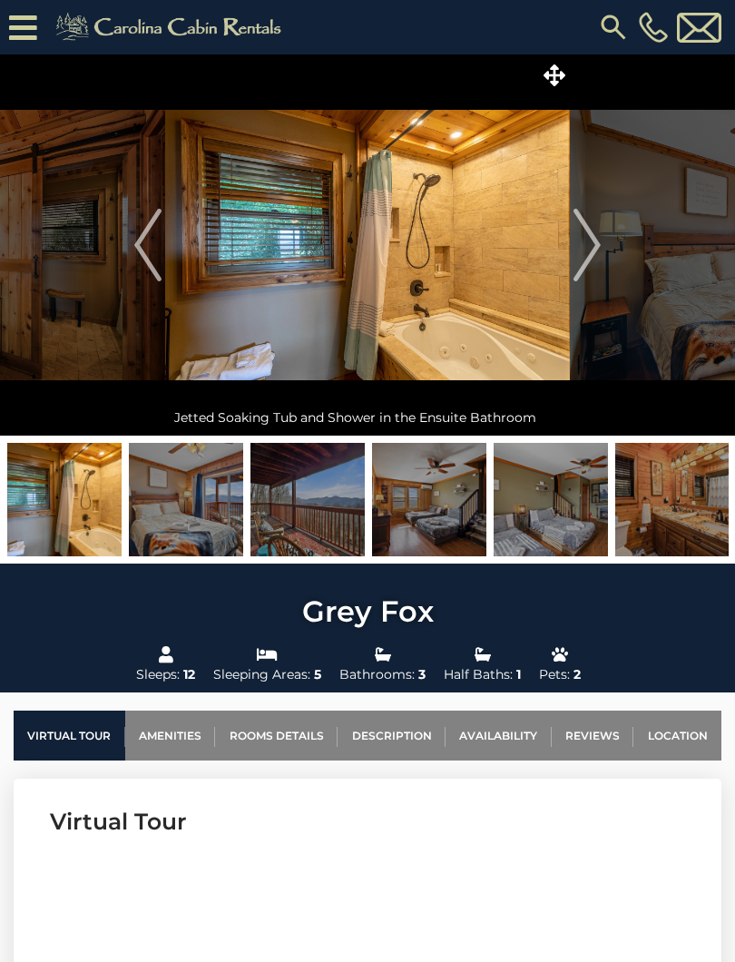
click at [592, 251] on img "Next" at bounding box center [587, 245] width 27 height 73
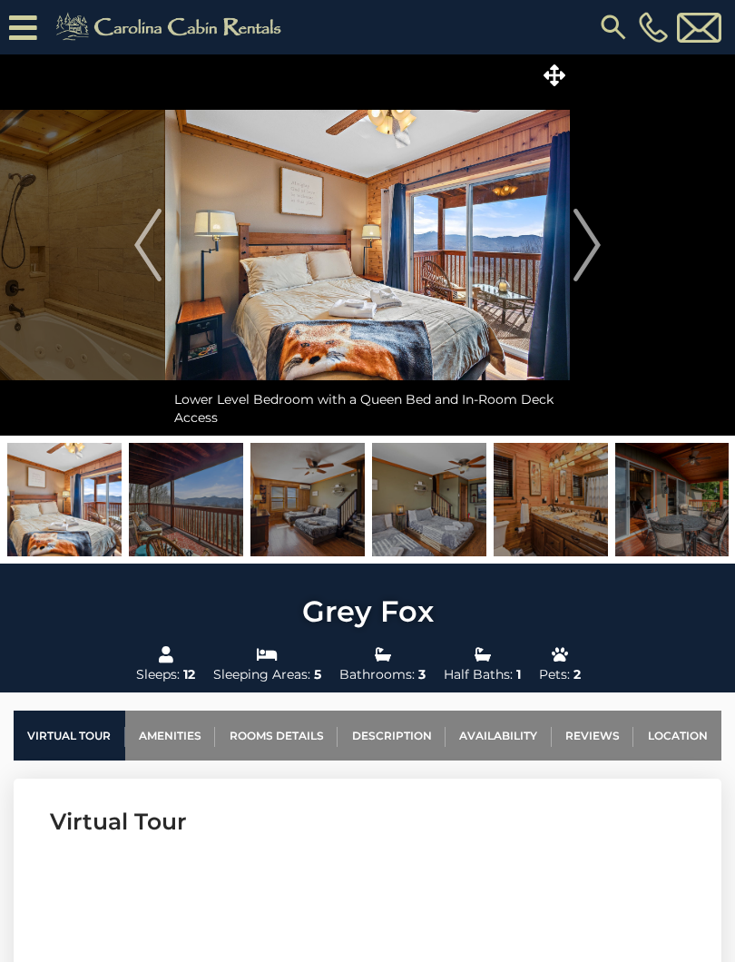
click at [597, 245] on img "Next" at bounding box center [587, 245] width 27 height 73
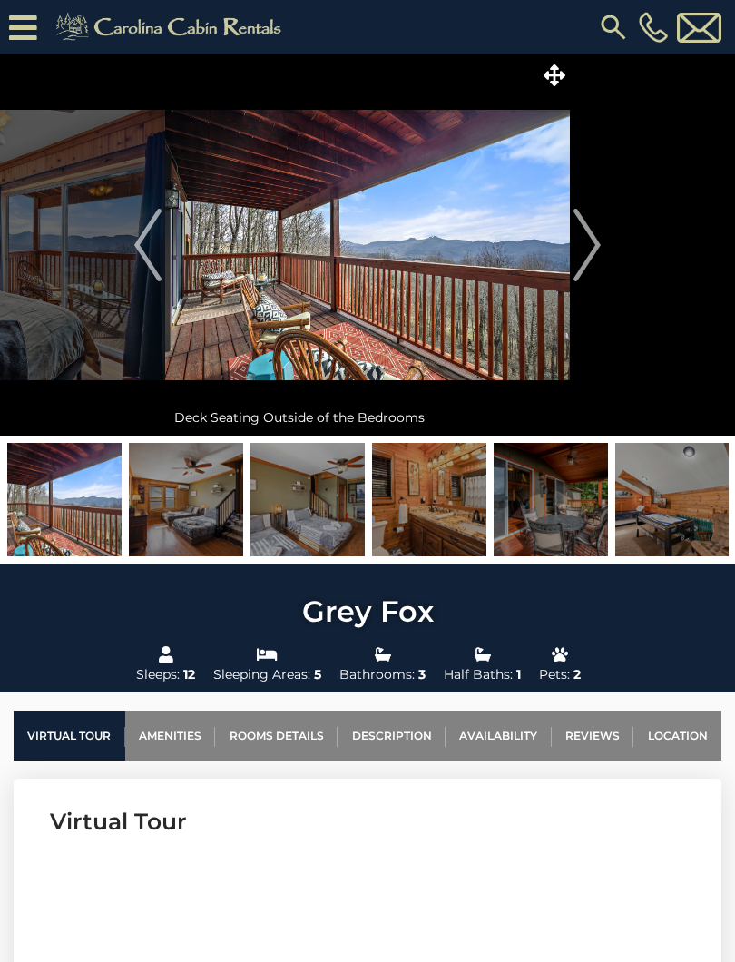
click at [602, 248] on button "Next" at bounding box center [587, 244] width 34 height 381
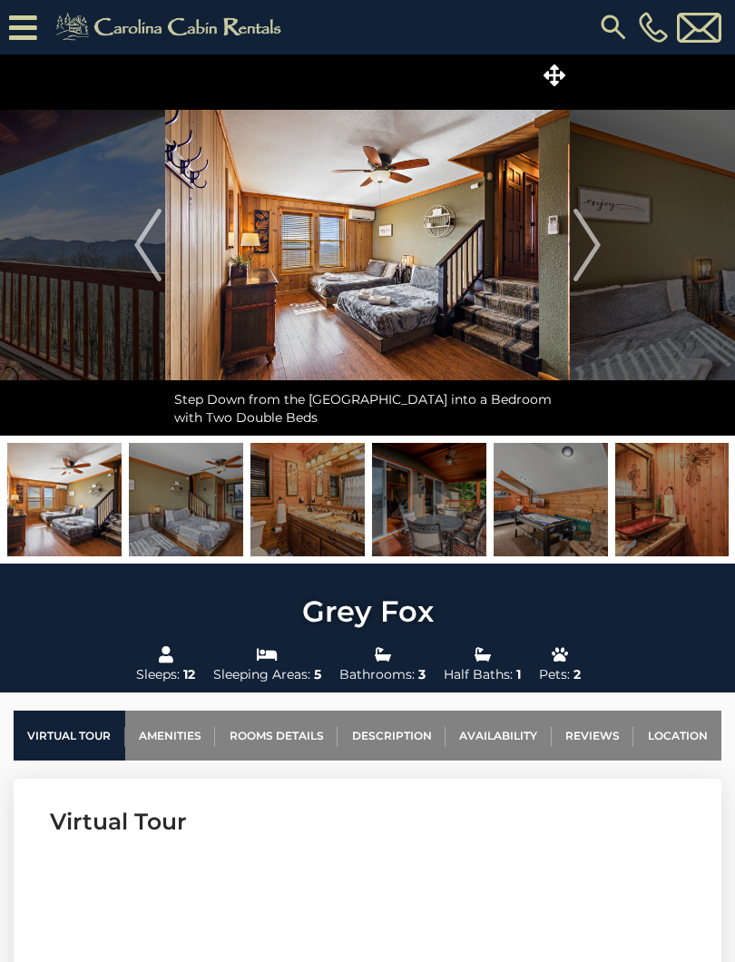
click at [603, 245] on button "Next" at bounding box center [587, 244] width 34 height 381
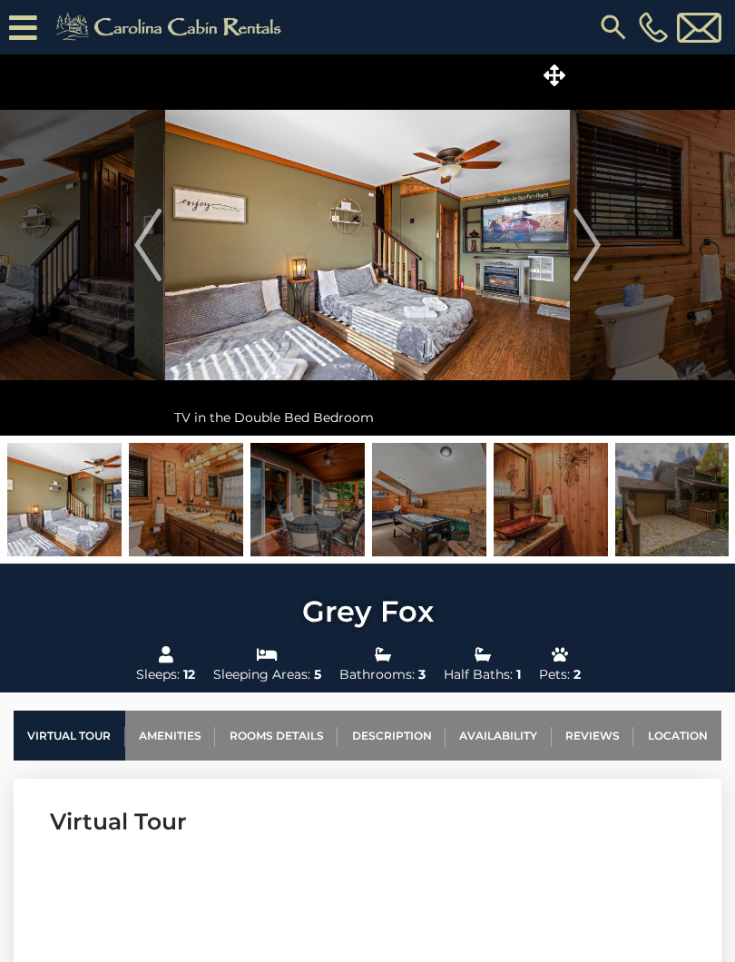
click at [604, 244] on button "Next" at bounding box center [587, 244] width 34 height 381
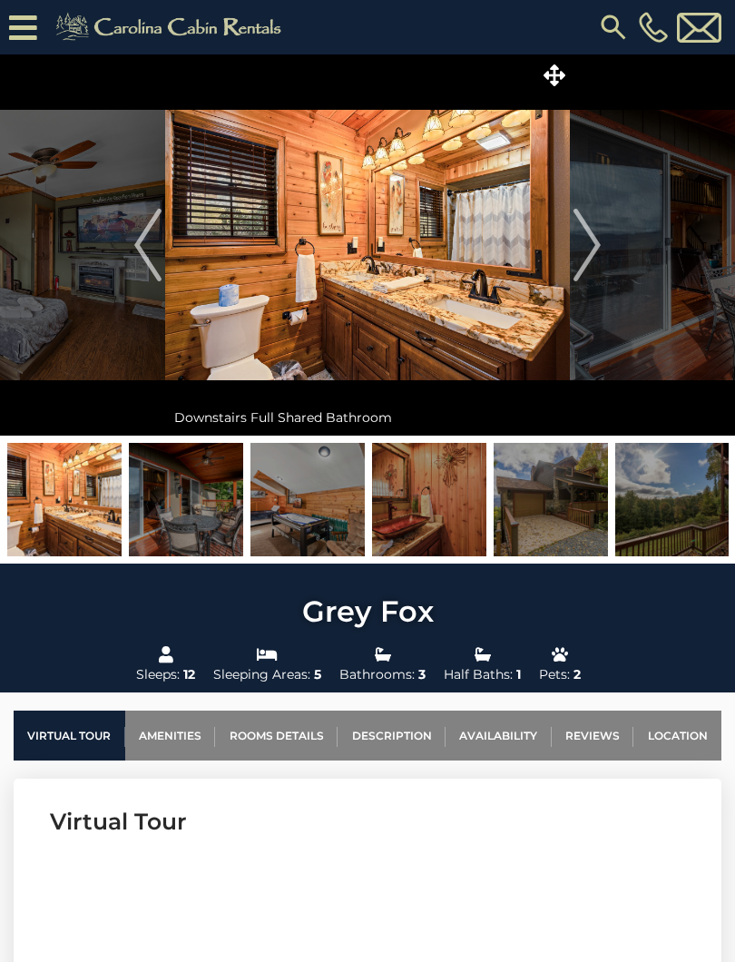
click at [598, 247] on img "Next" at bounding box center [587, 245] width 27 height 73
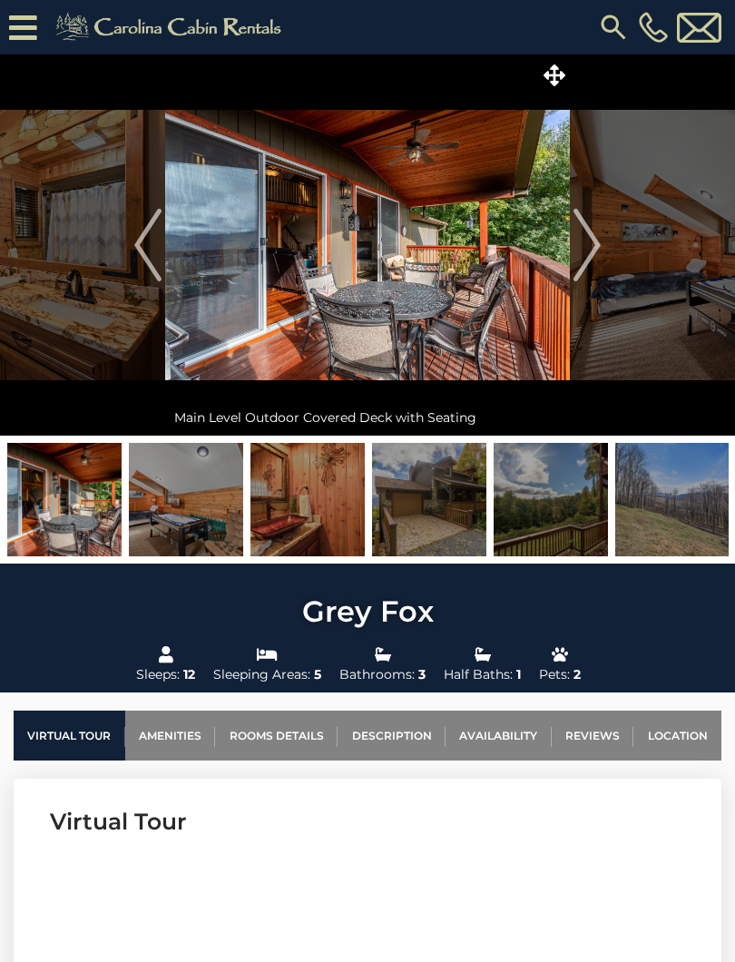
click at [596, 250] on img "Next" at bounding box center [587, 245] width 27 height 73
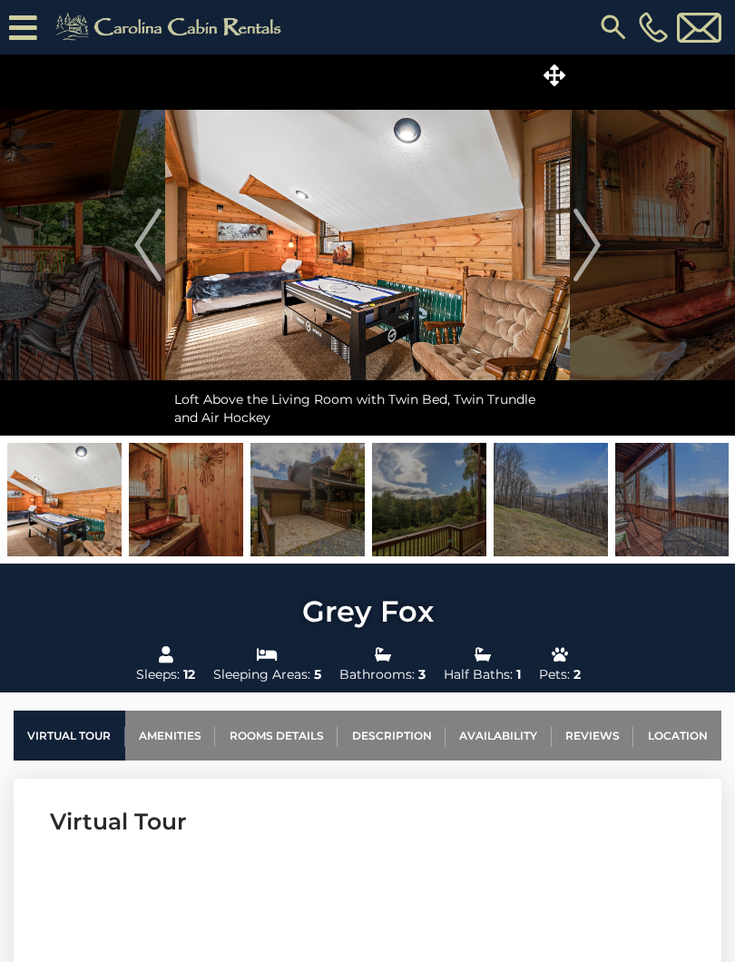
click at [595, 249] on img "Next" at bounding box center [587, 245] width 27 height 73
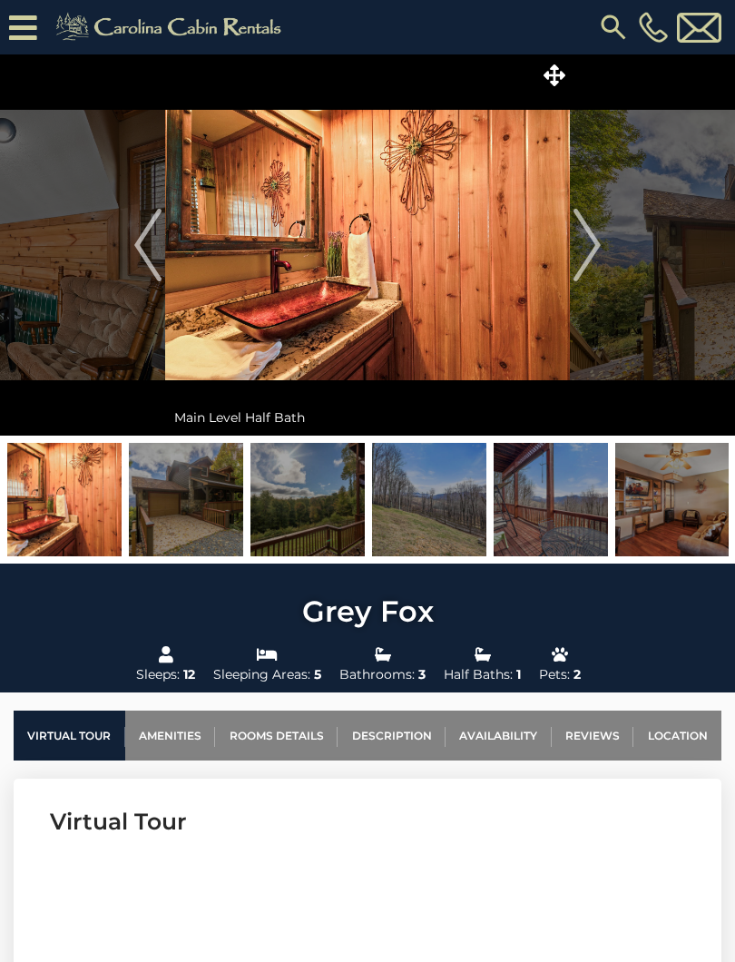
click at [603, 245] on button "Next" at bounding box center [587, 244] width 34 height 381
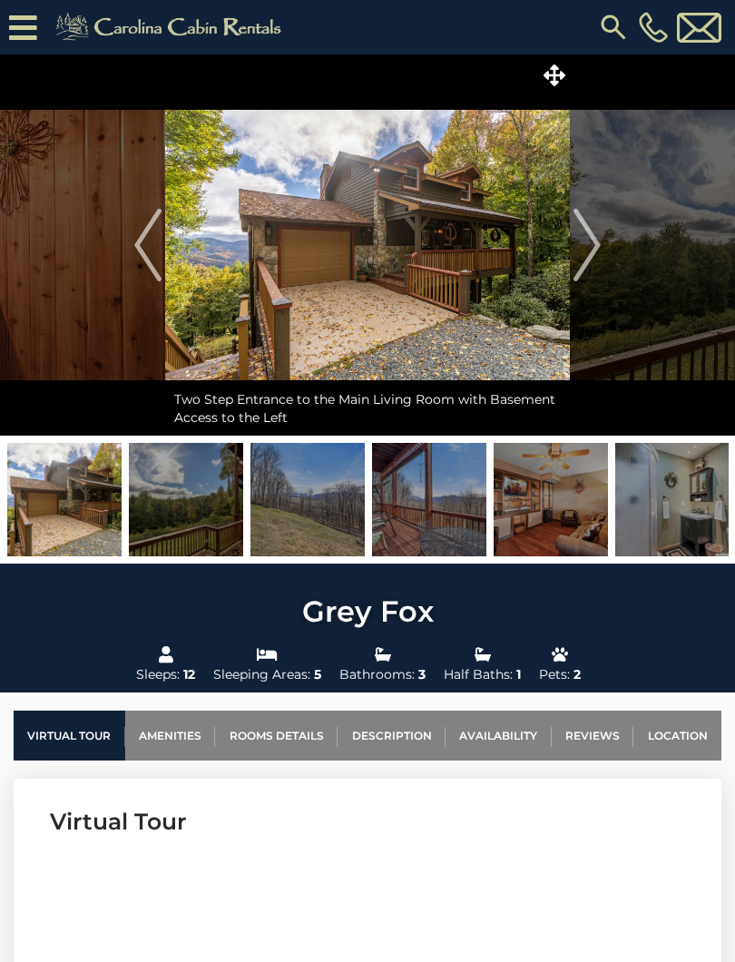
click at [601, 246] on img "Next" at bounding box center [587, 245] width 27 height 73
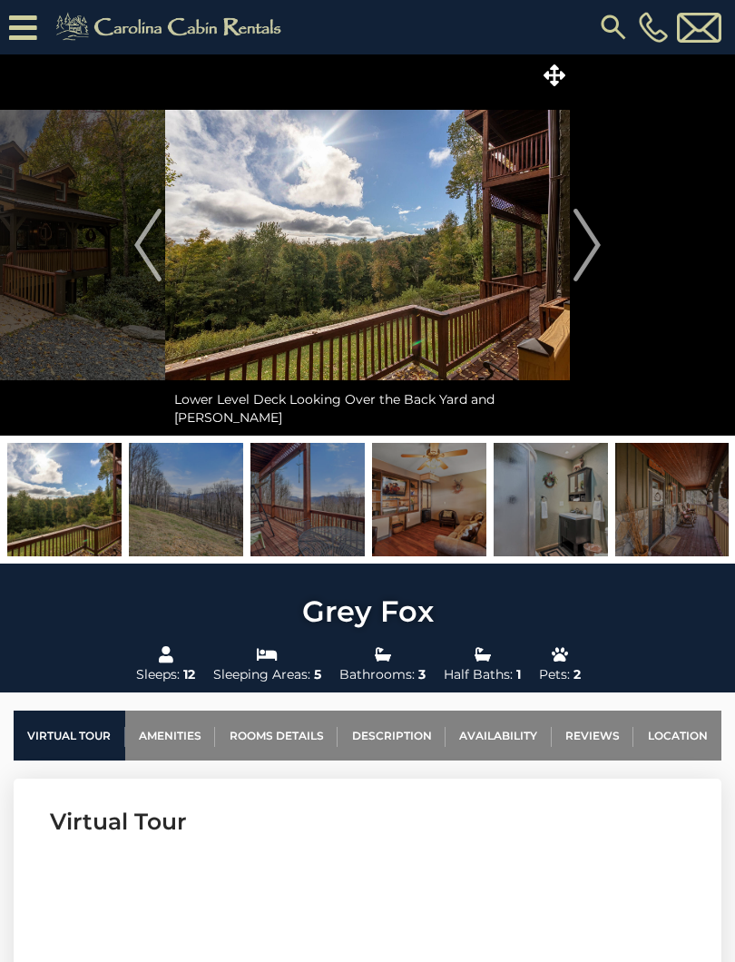
click at [601, 248] on img "Next" at bounding box center [587, 245] width 27 height 73
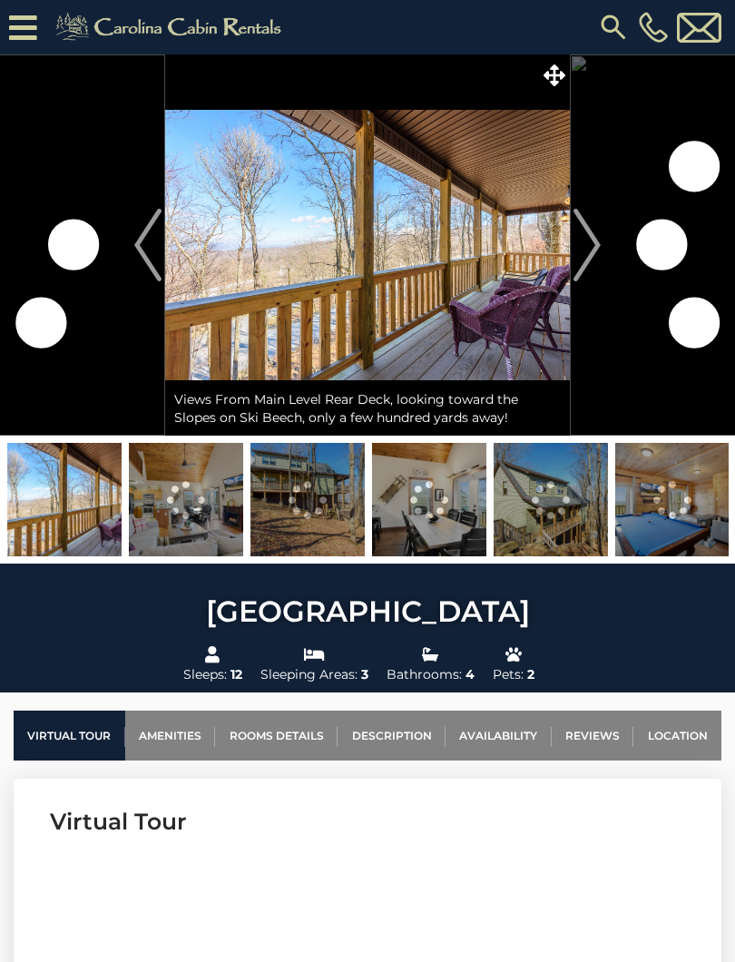
click at [584, 258] on img "Next" at bounding box center [587, 245] width 27 height 73
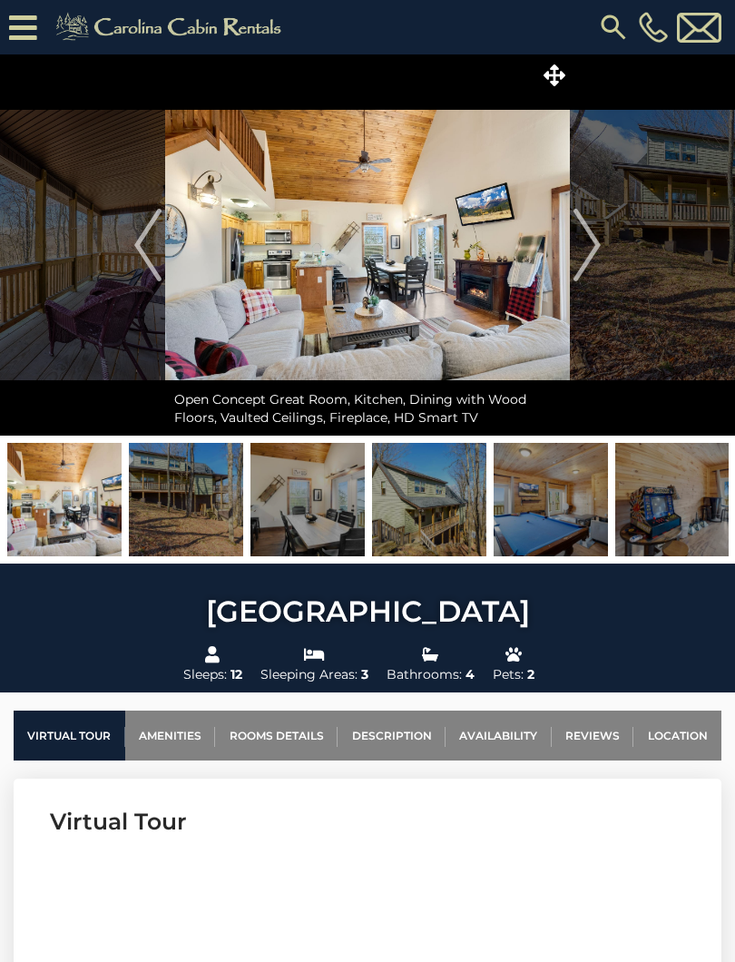
click at [585, 258] on img "Next" at bounding box center [587, 245] width 27 height 73
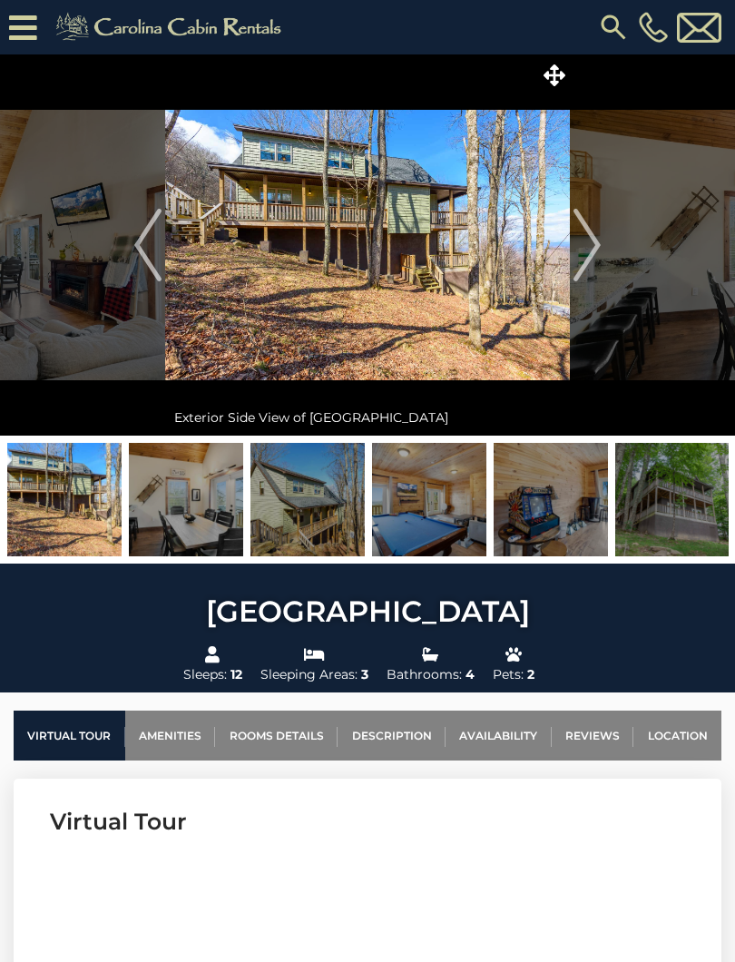
click at [585, 256] on img "Next" at bounding box center [587, 245] width 27 height 73
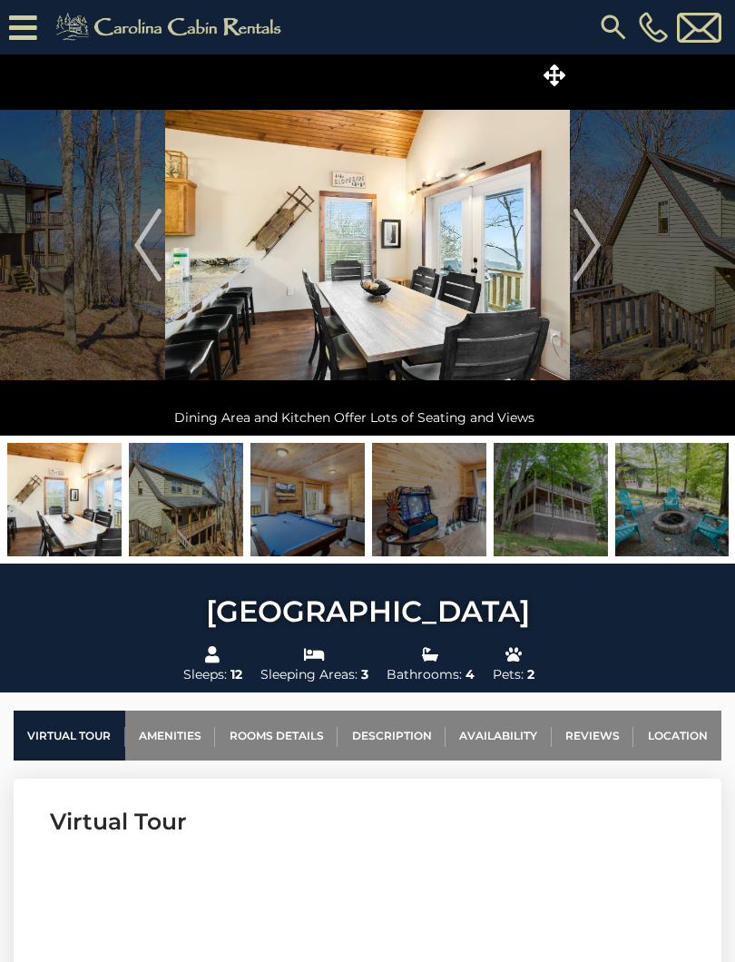
click at [589, 255] on img "Next" at bounding box center [587, 245] width 27 height 73
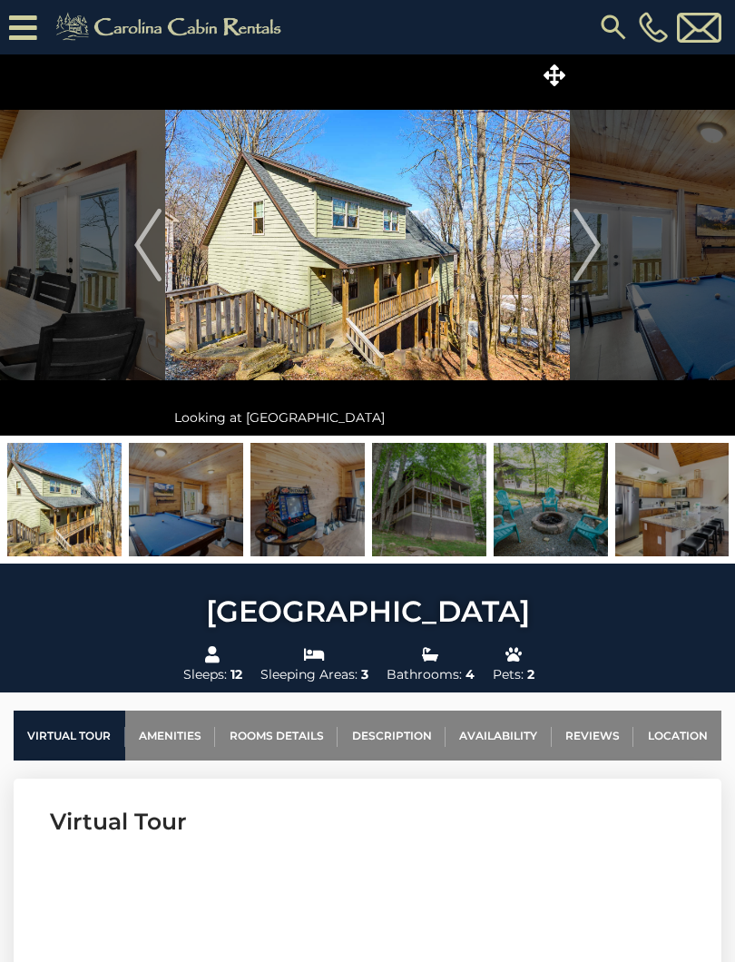
click at [596, 252] on img "Next" at bounding box center [587, 245] width 27 height 73
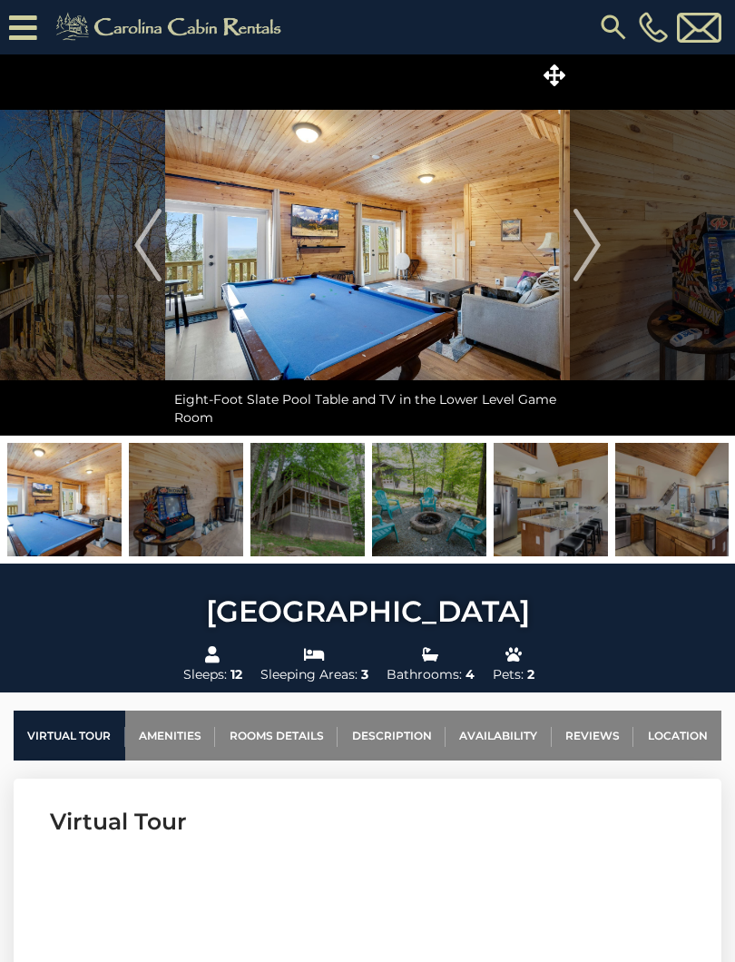
click at [586, 255] on img "Next" at bounding box center [587, 245] width 27 height 73
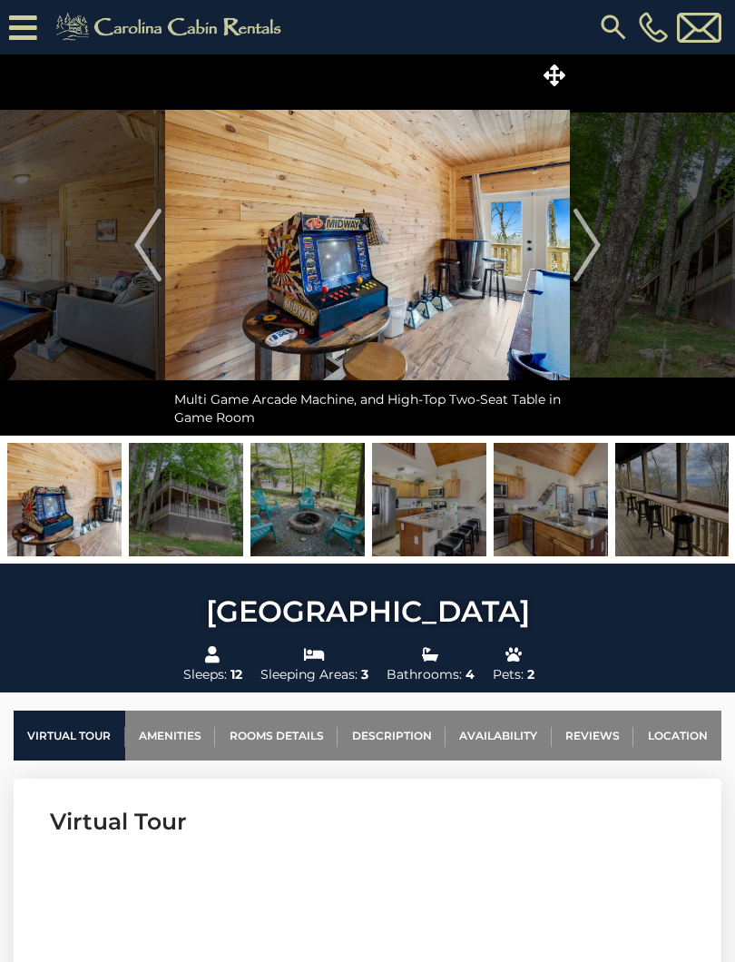
click at [589, 255] on img "Next" at bounding box center [587, 245] width 27 height 73
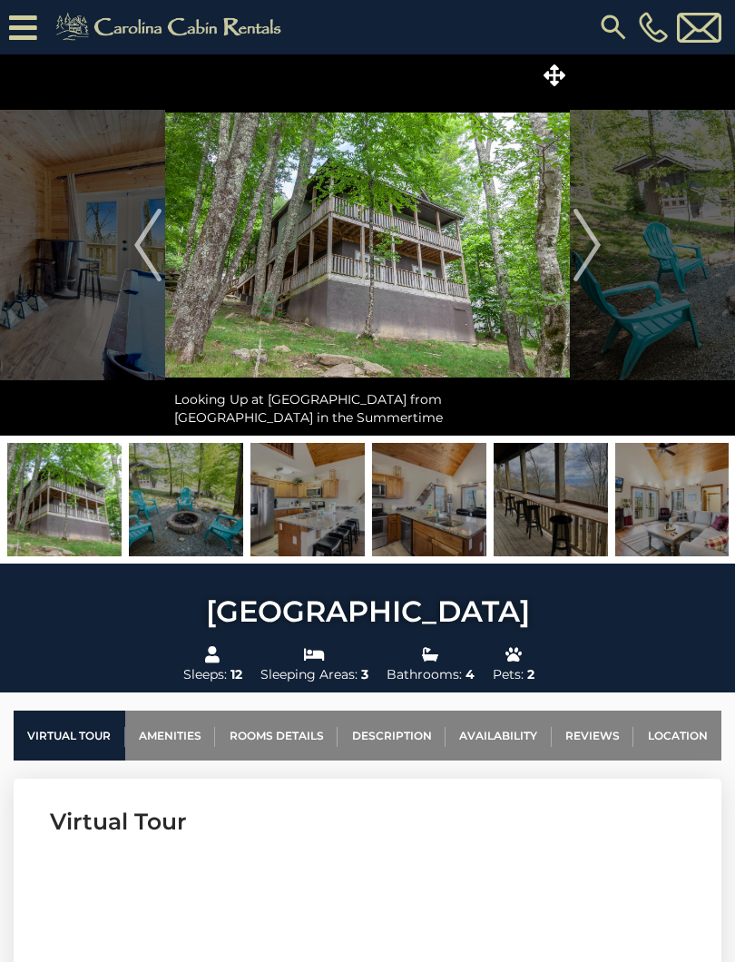
click at [587, 252] on img "Next" at bounding box center [587, 245] width 27 height 73
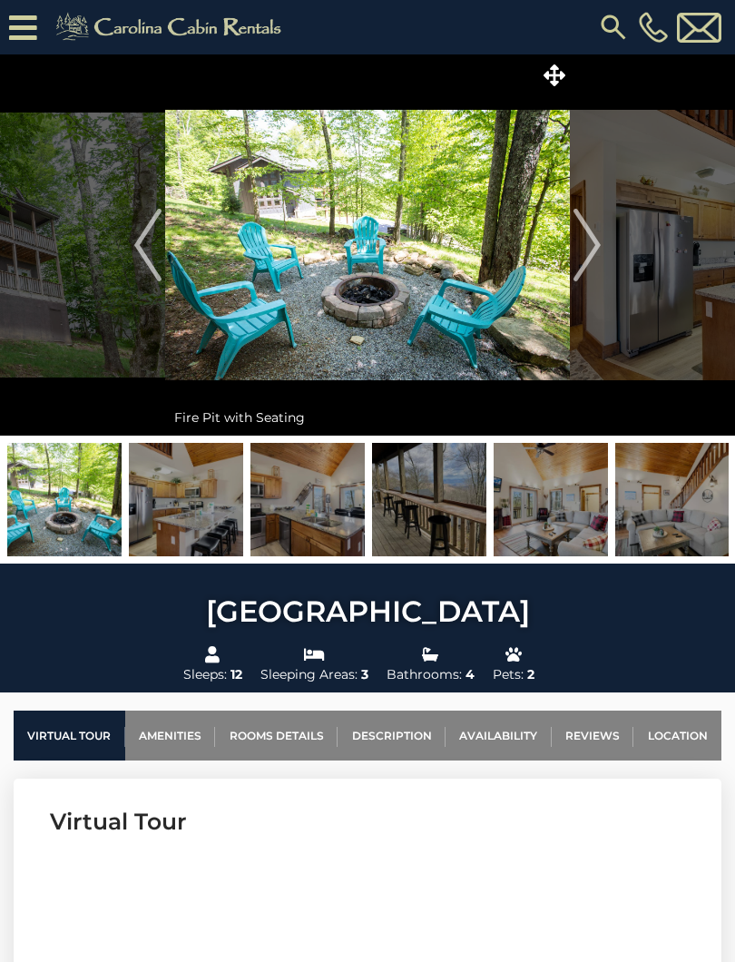
click at [595, 248] on img "Next" at bounding box center [587, 245] width 27 height 73
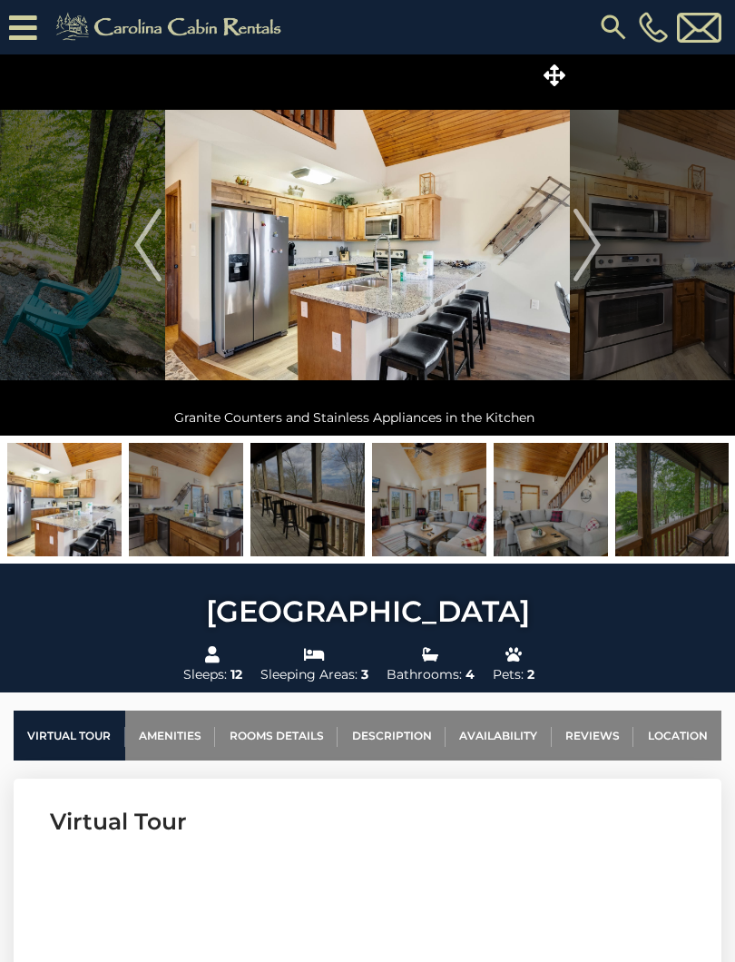
click at [597, 248] on img "Next" at bounding box center [587, 245] width 27 height 73
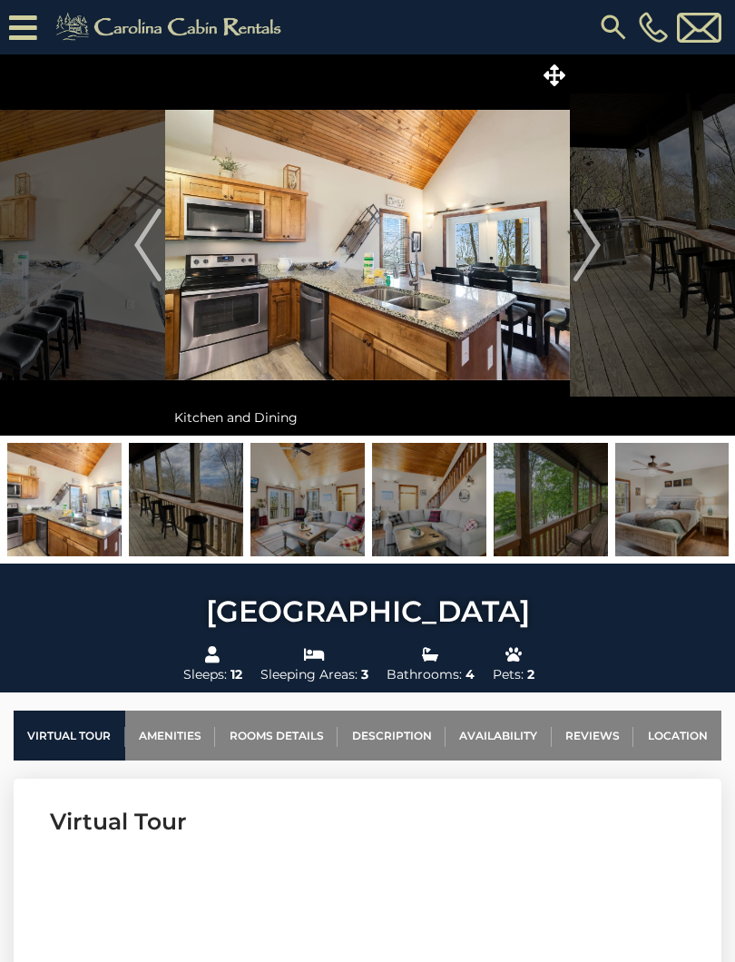
click at [591, 249] on img "Next" at bounding box center [587, 245] width 27 height 73
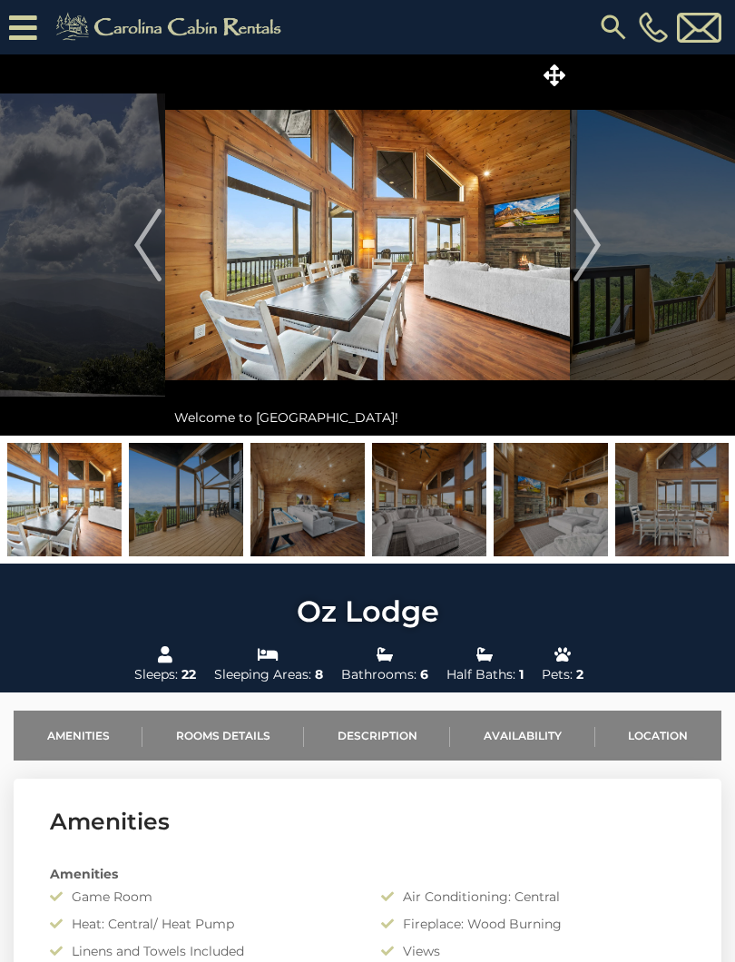
click at [587, 241] on img "Next" at bounding box center [587, 245] width 27 height 73
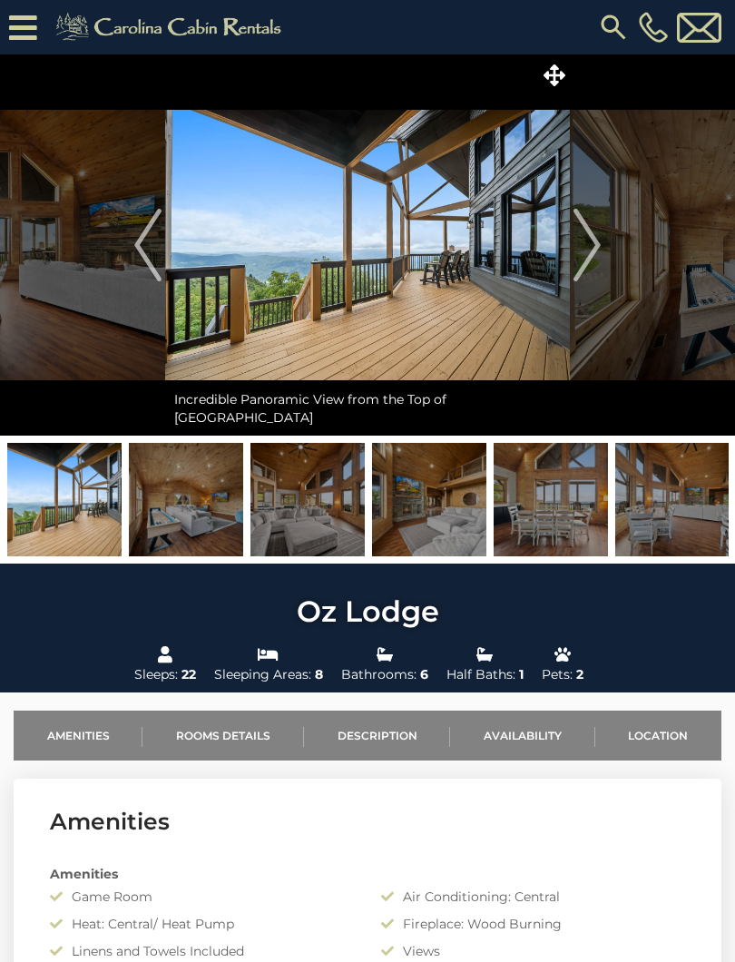
click at [594, 252] on img "Next" at bounding box center [587, 245] width 27 height 73
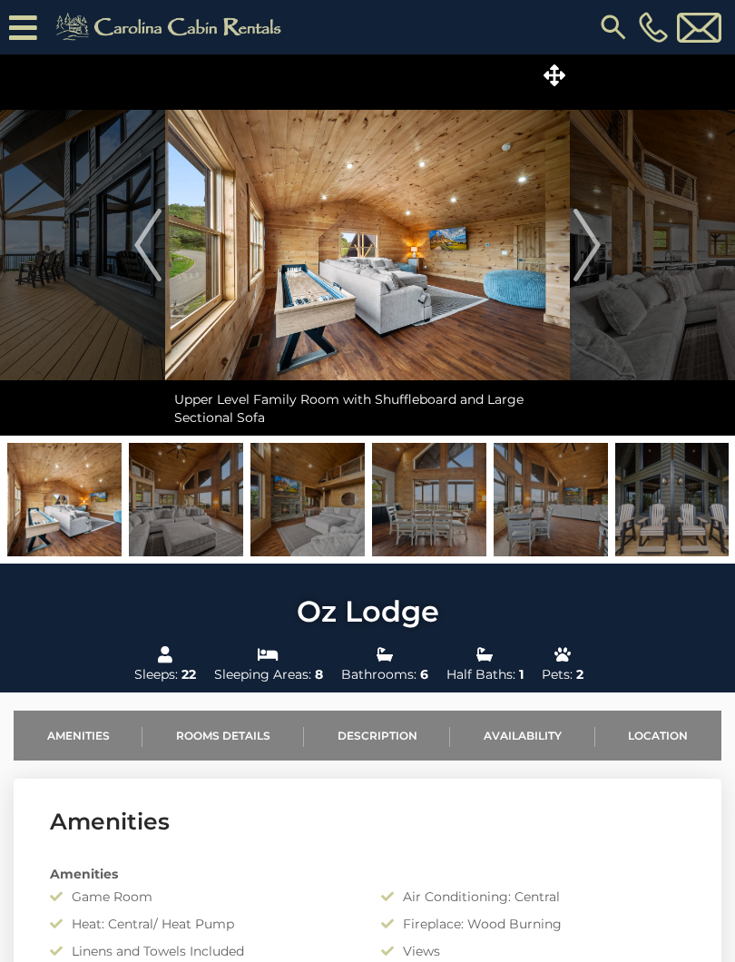
click at [589, 248] on img "Next" at bounding box center [587, 245] width 27 height 73
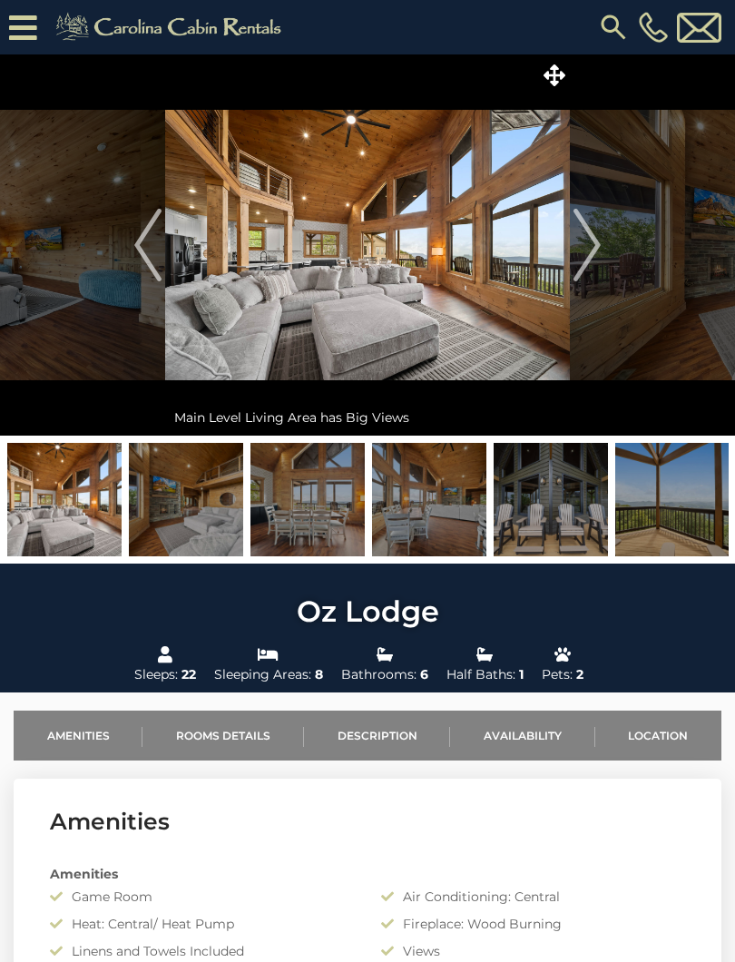
click at [575, 258] on img "Next" at bounding box center [587, 245] width 27 height 73
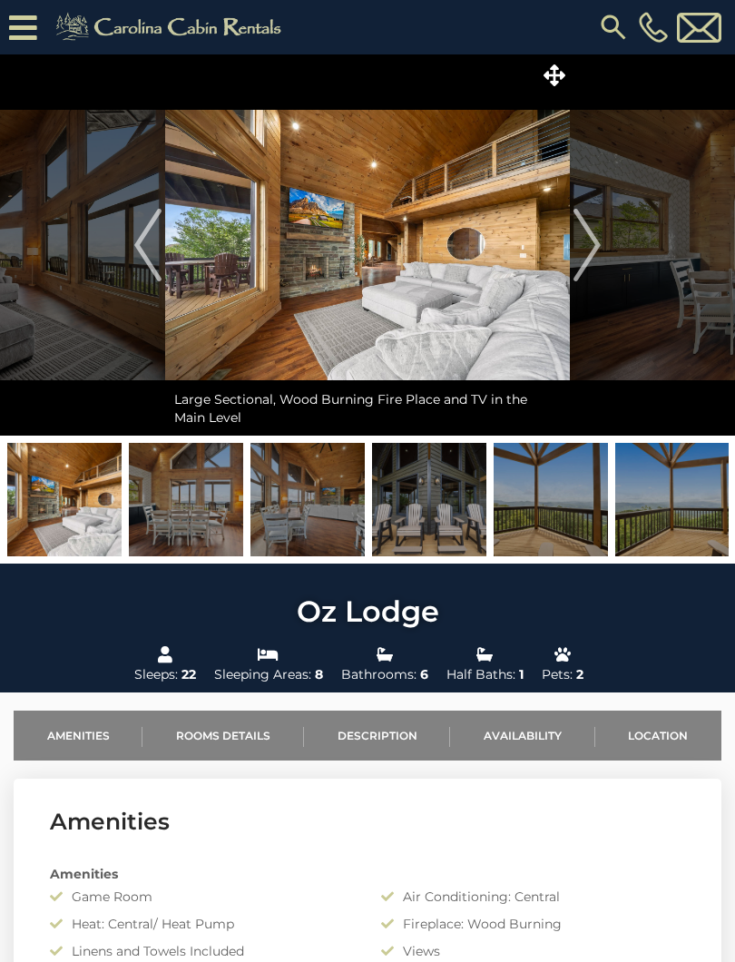
click at [582, 247] on img "Next" at bounding box center [587, 245] width 27 height 73
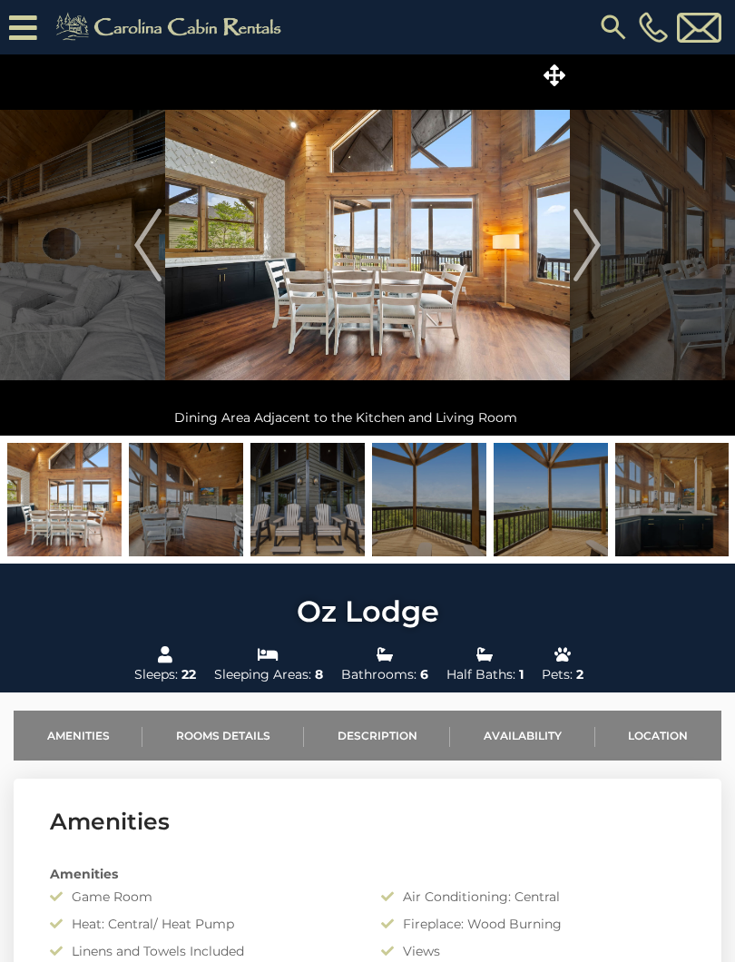
click at [587, 249] on img "Next" at bounding box center [587, 245] width 27 height 73
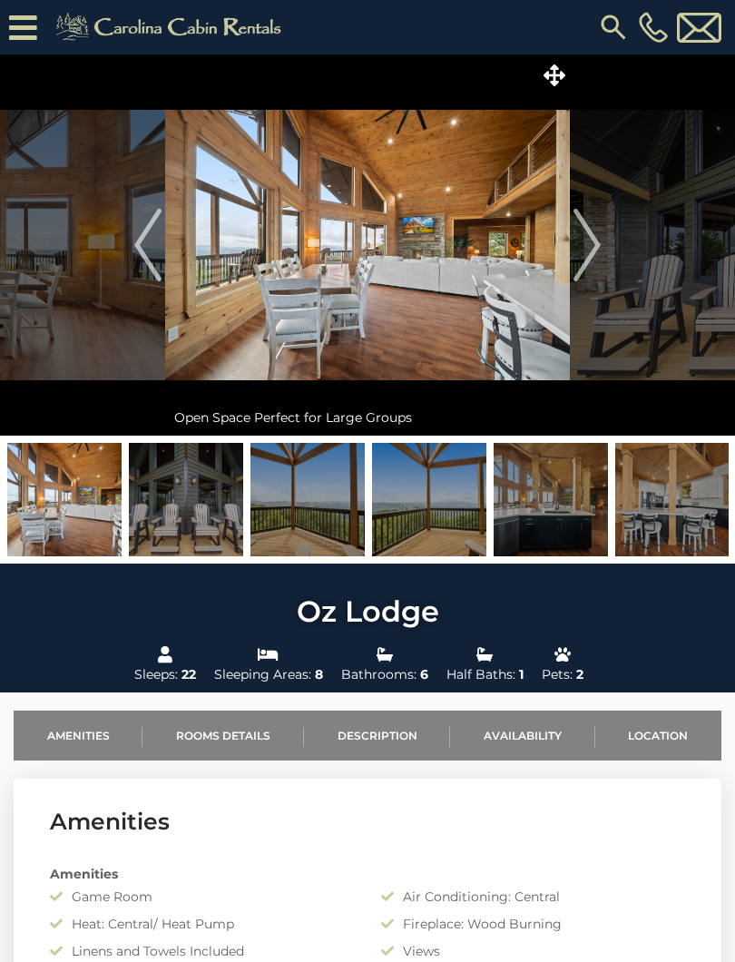
click at [597, 241] on img "Next" at bounding box center [587, 245] width 27 height 73
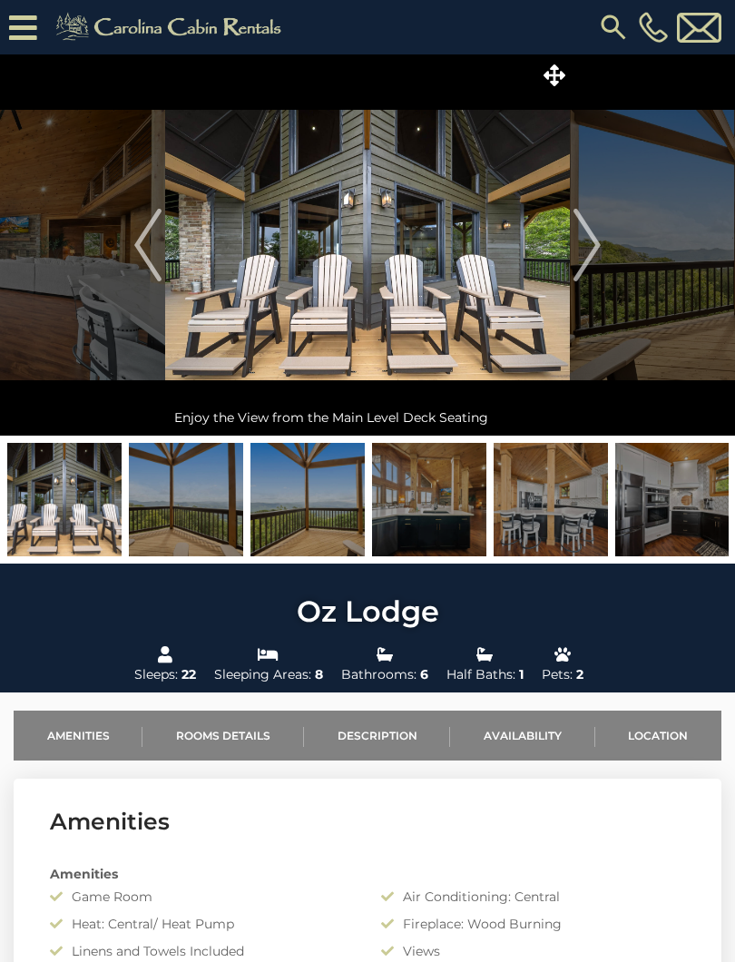
click at [589, 247] on img "Next" at bounding box center [587, 245] width 27 height 73
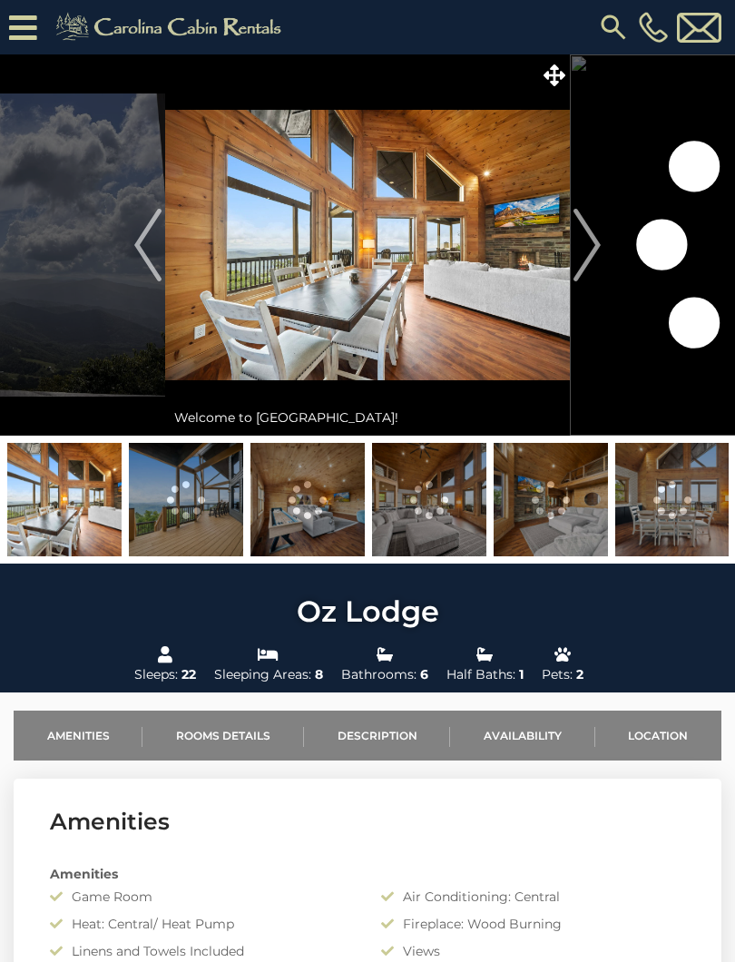
click at [585, 254] on img "Next" at bounding box center [587, 245] width 27 height 73
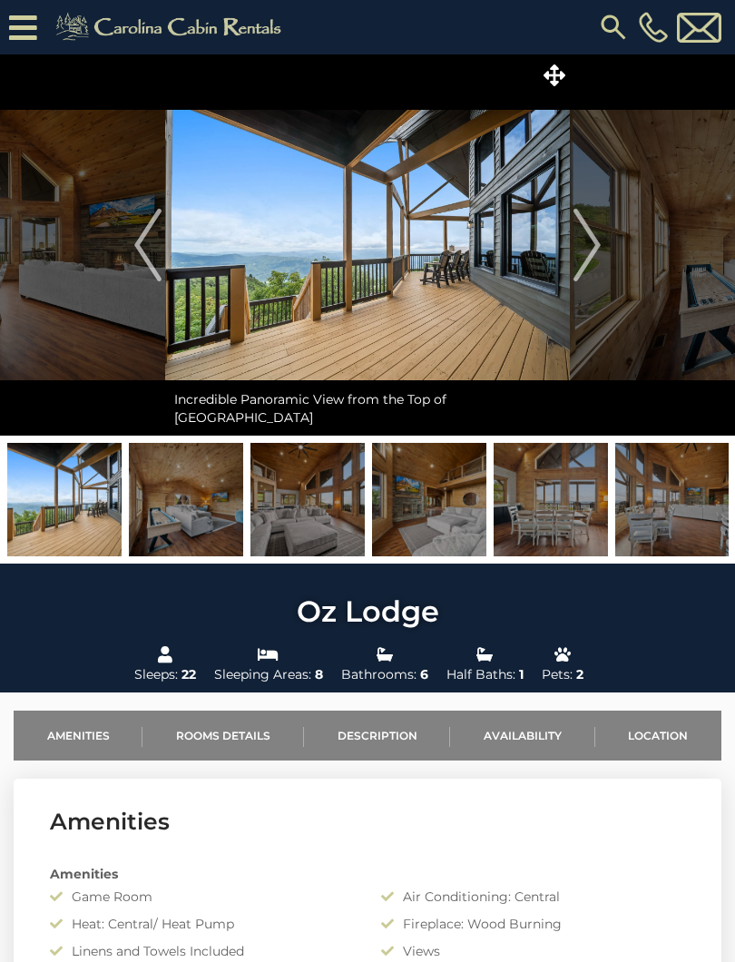
click at [594, 240] on img "Next" at bounding box center [587, 245] width 27 height 73
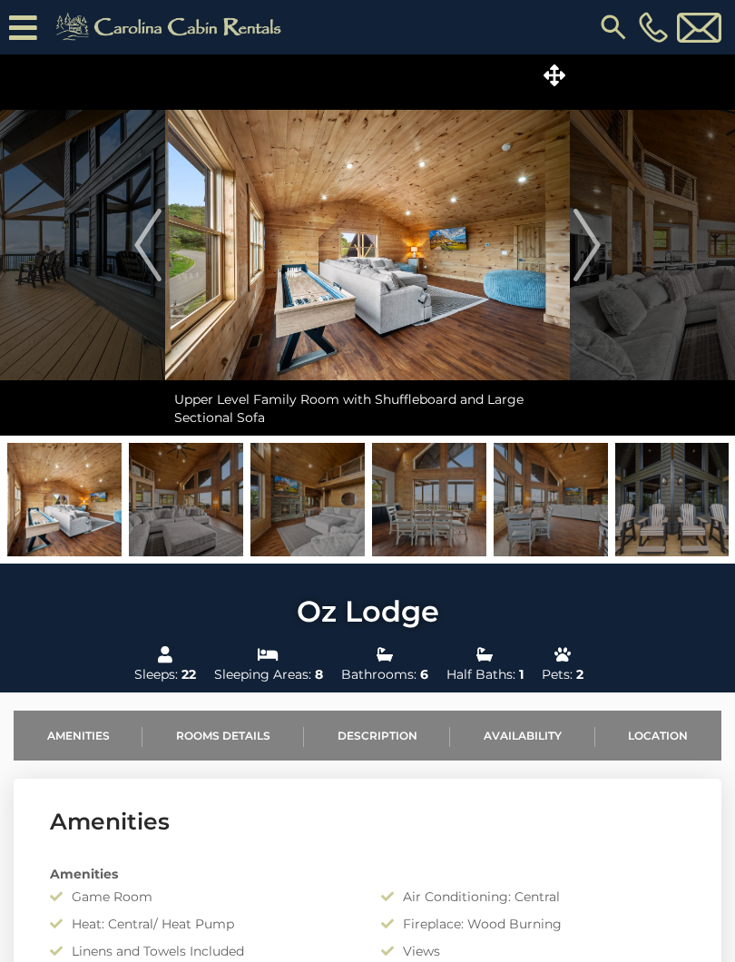
click at [589, 256] on img "Next" at bounding box center [587, 245] width 27 height 73
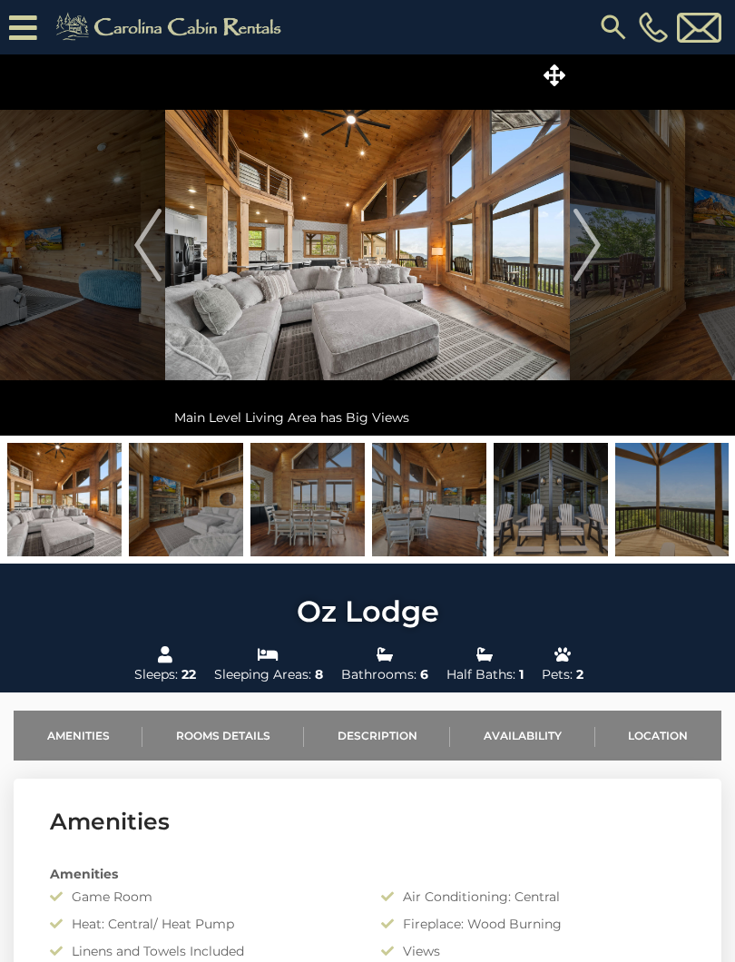
click at [592, 258] on img "Next" at bounding box center [587, 245] width 27 height 73
